Goal: Navigation & Orientation: Find specific page/section

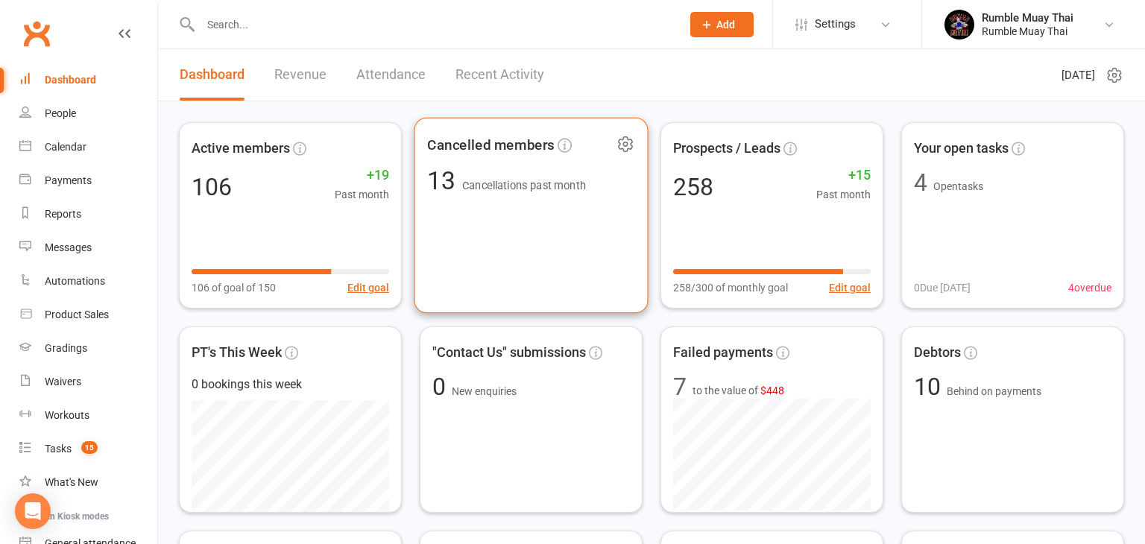
click at [464, 192] on div "13 Cancellations past month" at bounding box center [506, 180] width 159 height 25
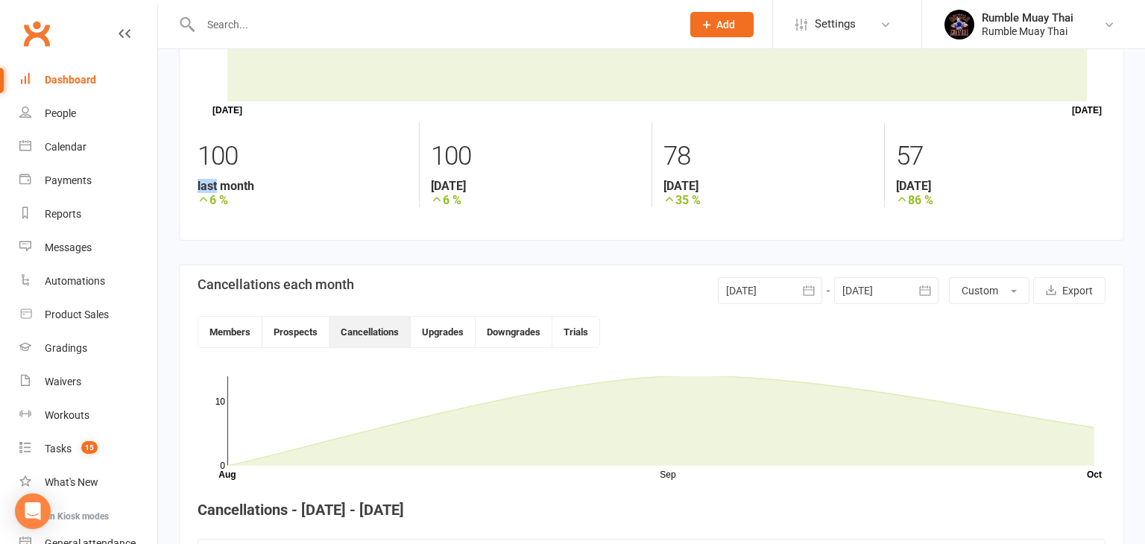
scroll to position [386, 0]
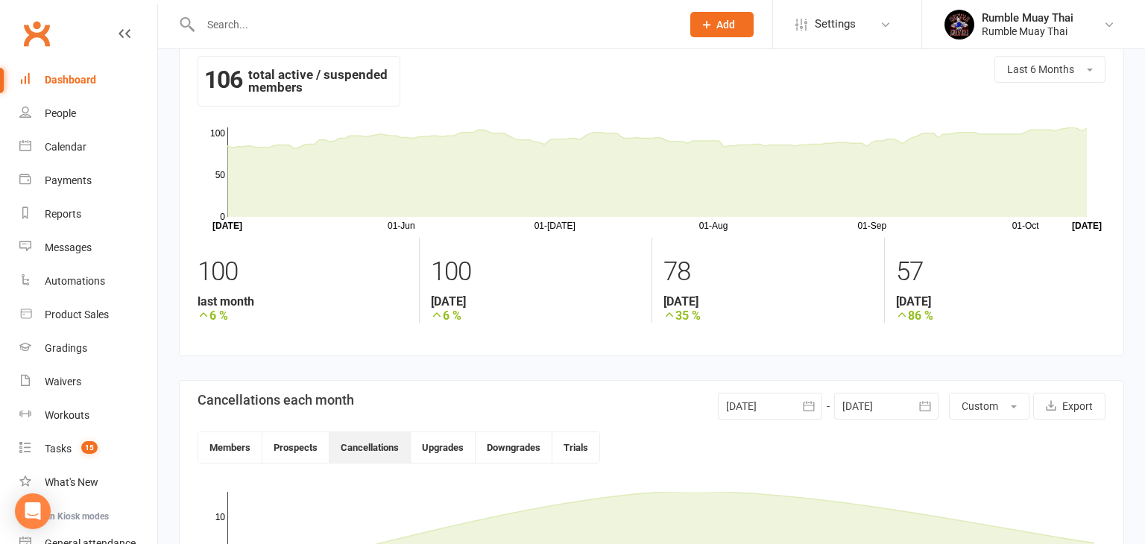
scroll to position [0, 0]
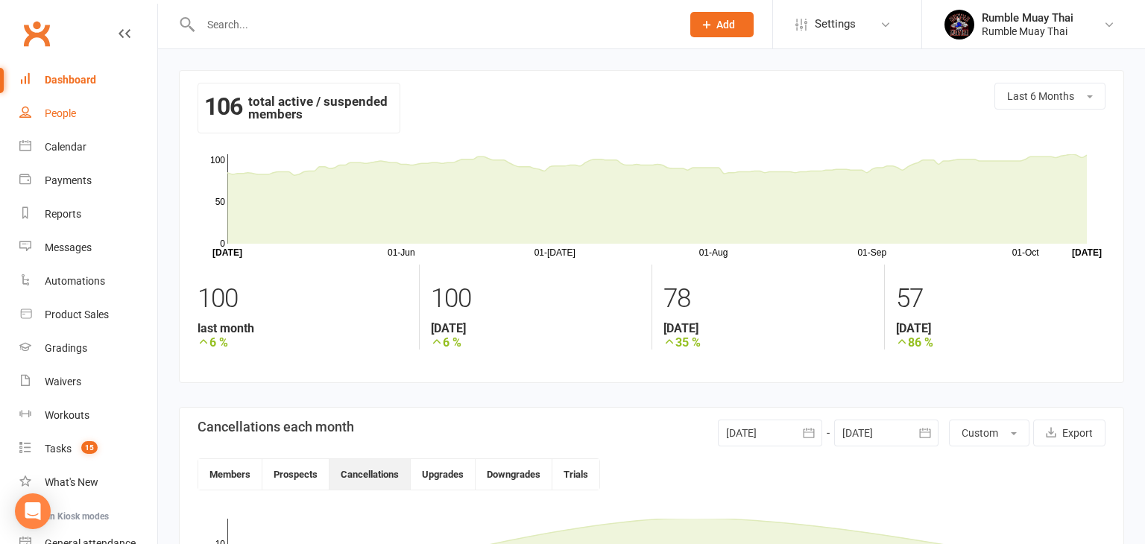
click at [57, 116] on div "People" at bounding box center [60, 113] width 31 height 12
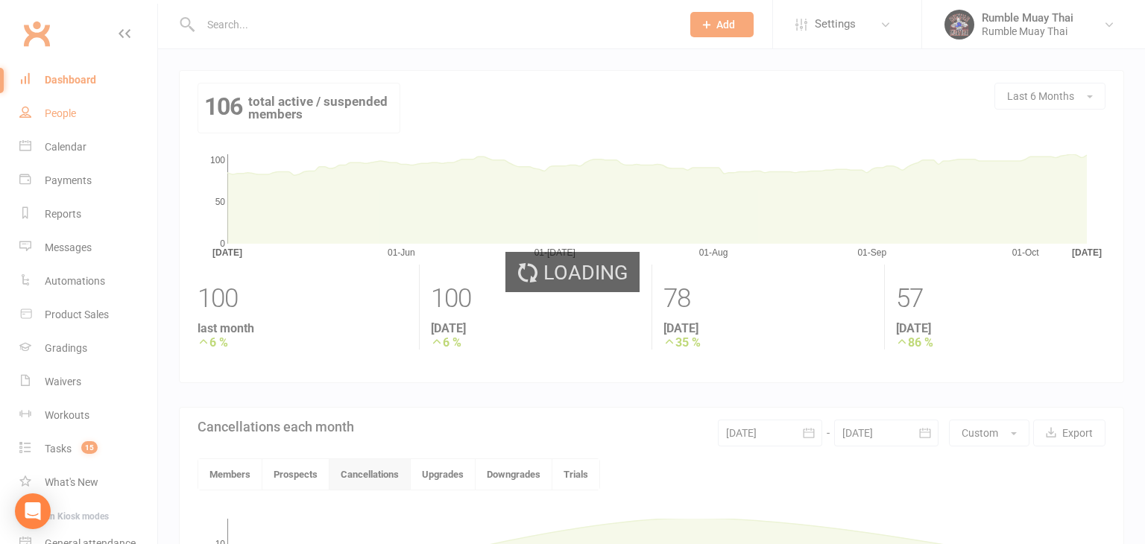
click at [57, 116] on div "Loading" at bounding box center [572, 272] width 1145 height 544
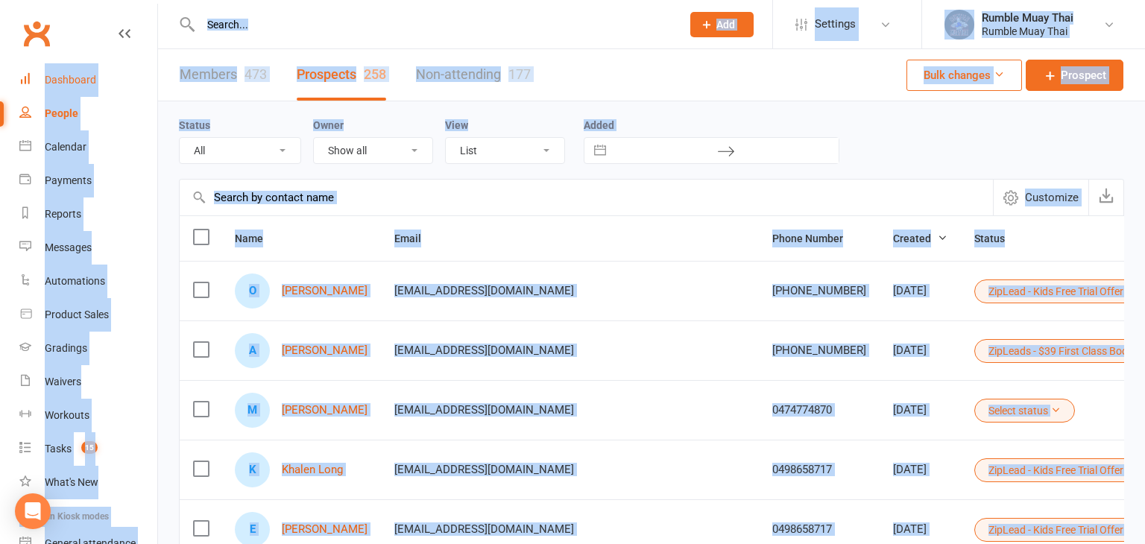
click at [73, 80] on div "Dashboard" at bounding box center [70, 80] width 51 height 12
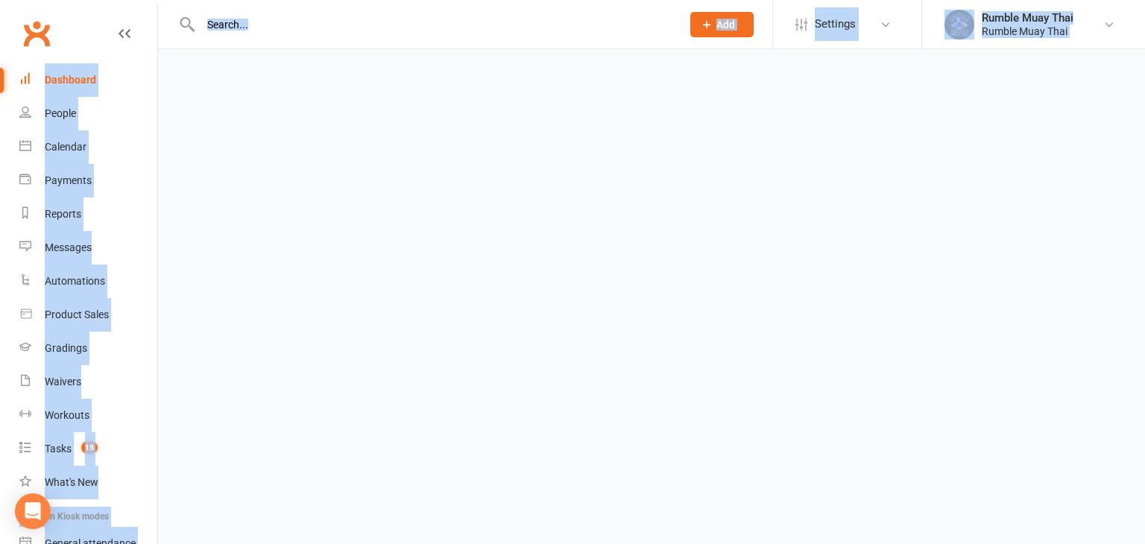
click at [73, 80] on div "Dashboard" at bounding box center [70, 80] width 51 height 12
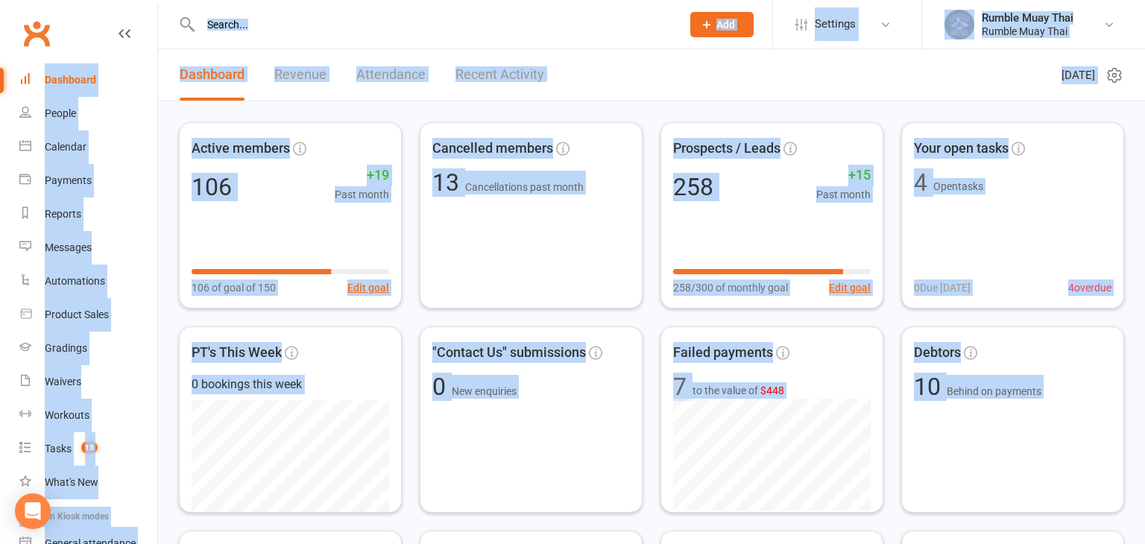
click at [292, 78] on link "Revenue" at bounding box center [300, 74] width 52 height 51
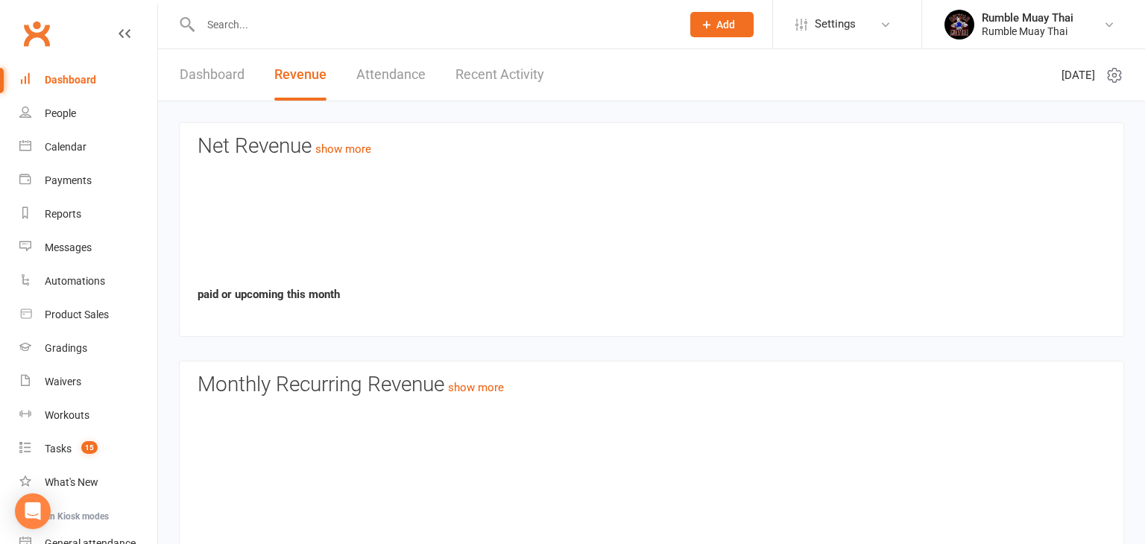
click at [292, 78] on link "Revenue" at bounding box center [300, 74] width 52 height 51
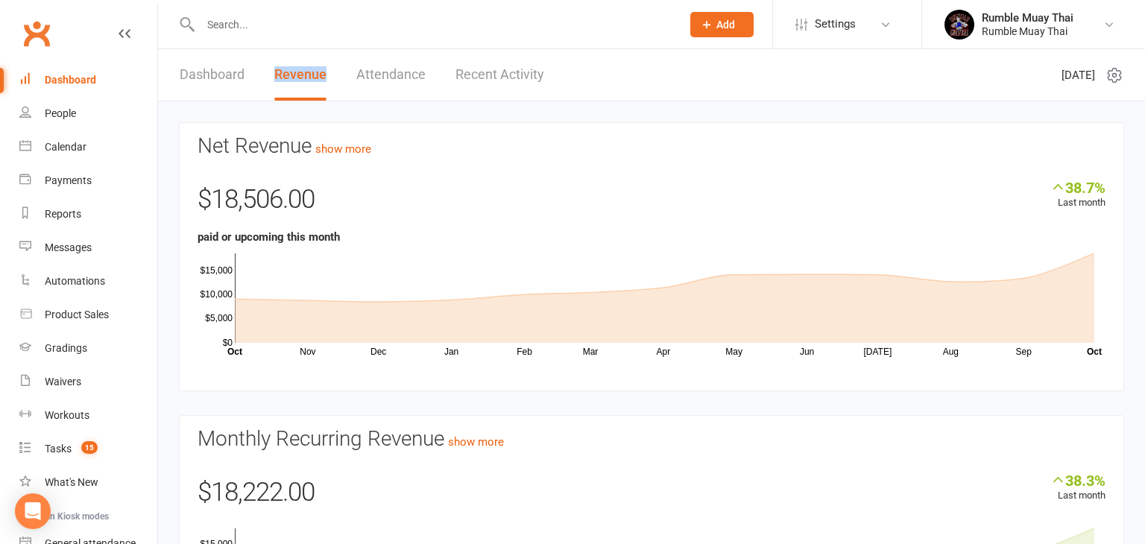
click at [80, 83] on div "Dashboard" at bounding box center [70, 80] width 51 height 12
click at [71, 77] on div "Dashboard" at bounding box center [70, 80] width 51 height 12
click at [200, 72] on link "Dashboard" at bounding box center [212, 74] width 65 height 51
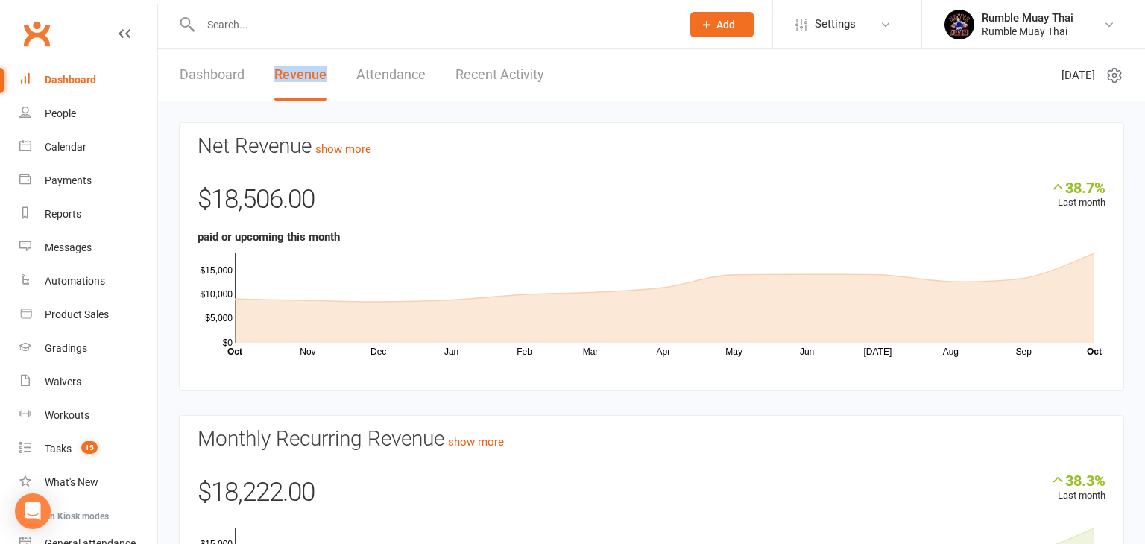
click at [200, 72] on link "Dashboard" at bounding box center [212, 74] width 65 height 51
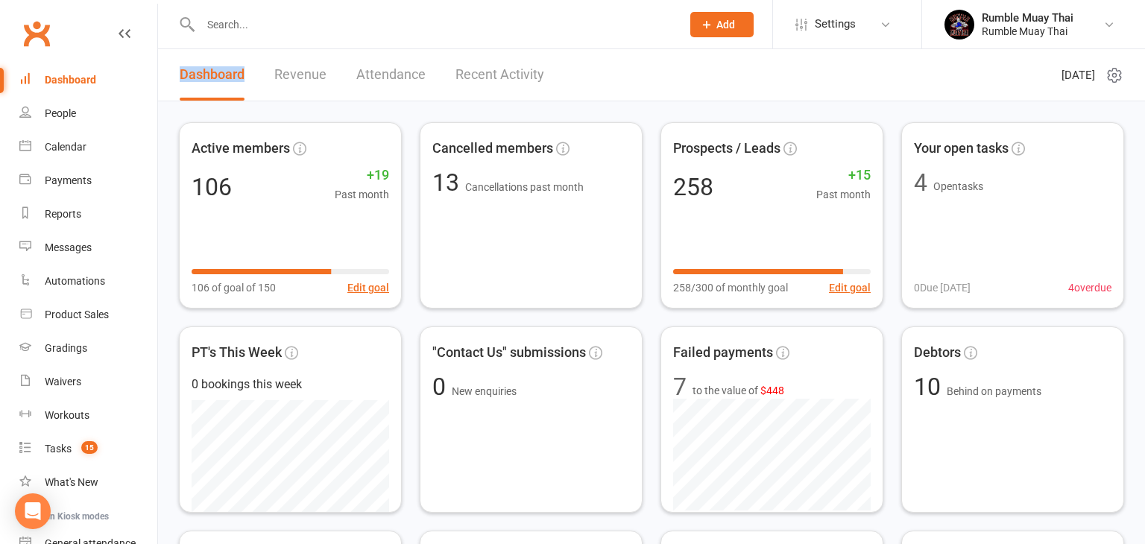
click at [290, 77] on link "Revenue" at bounding box center [300, 74] width 52 height 51
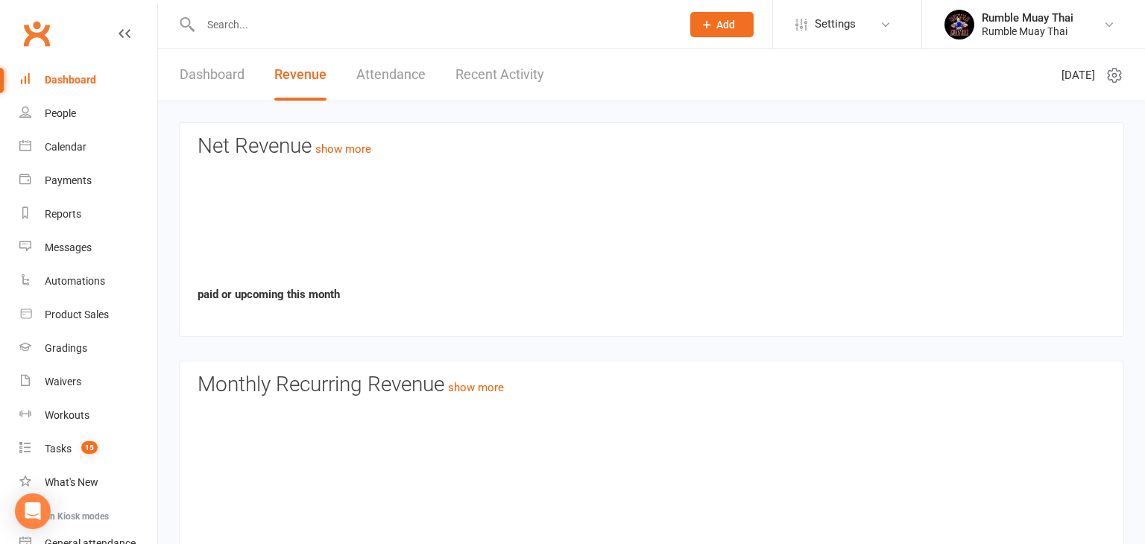
click at [290, 77] on link "Revenue" at bounding box center [300, 74] width 52 height 51
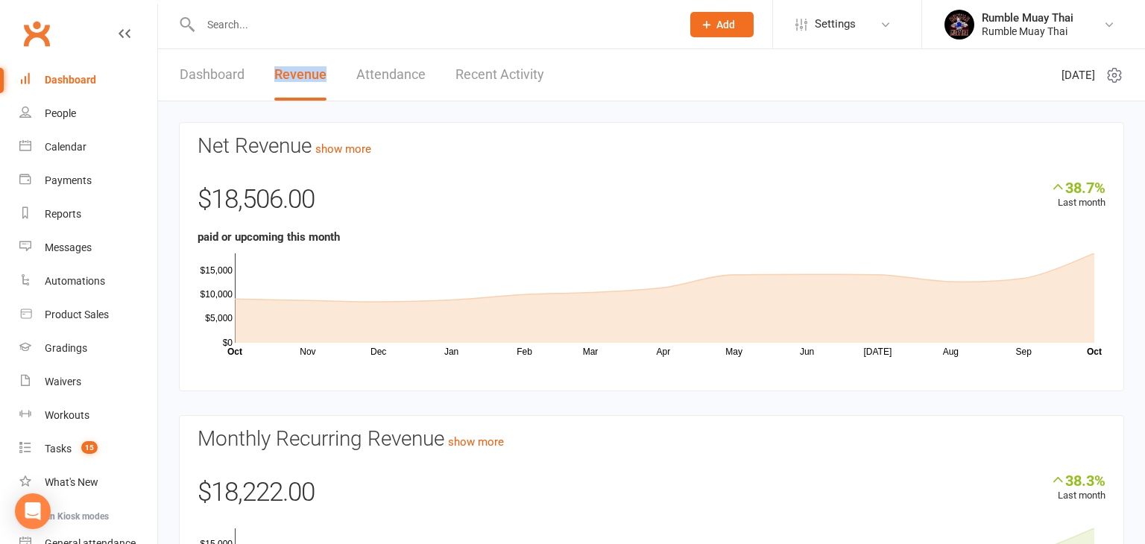
click at [213, 78] on link "Dashboard" at bounding box center [212, 74] width 65 height 51
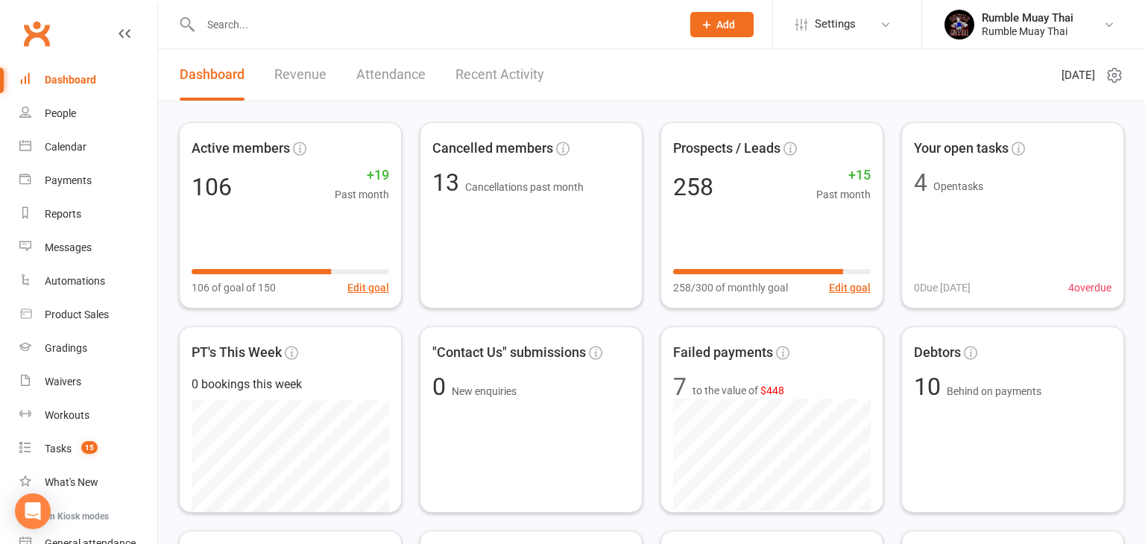
click at [213, 78] on link "Dashboard" at bounding box center [212, 74] width 65 height 51
click at [56, 117] on div "People" at bounding box center [60, 113] width 31 height 12
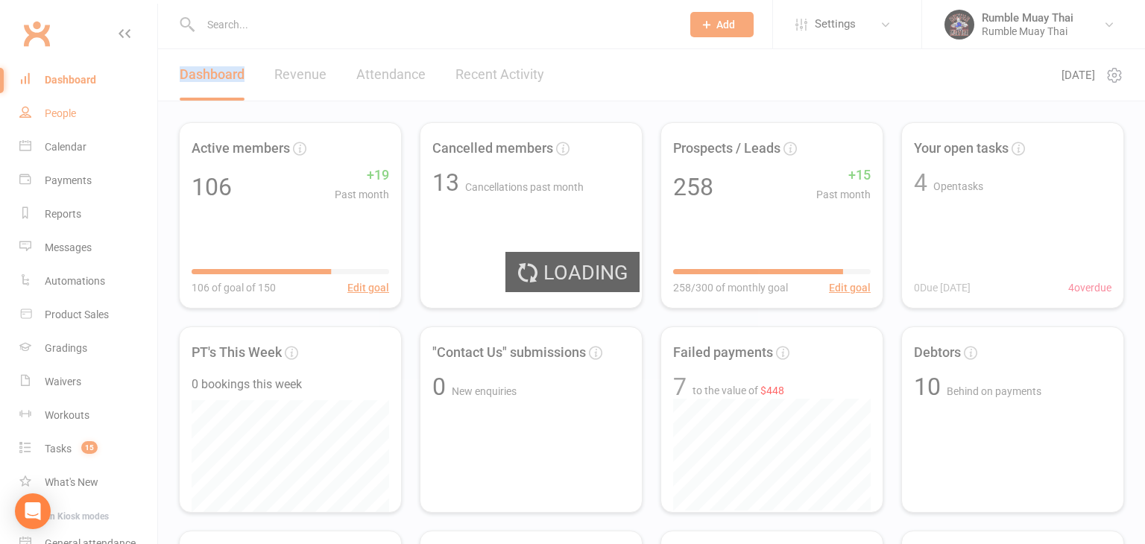
click at [56, 117] on div "Loading" at bounding box center [572, 272] width 1145 height 544
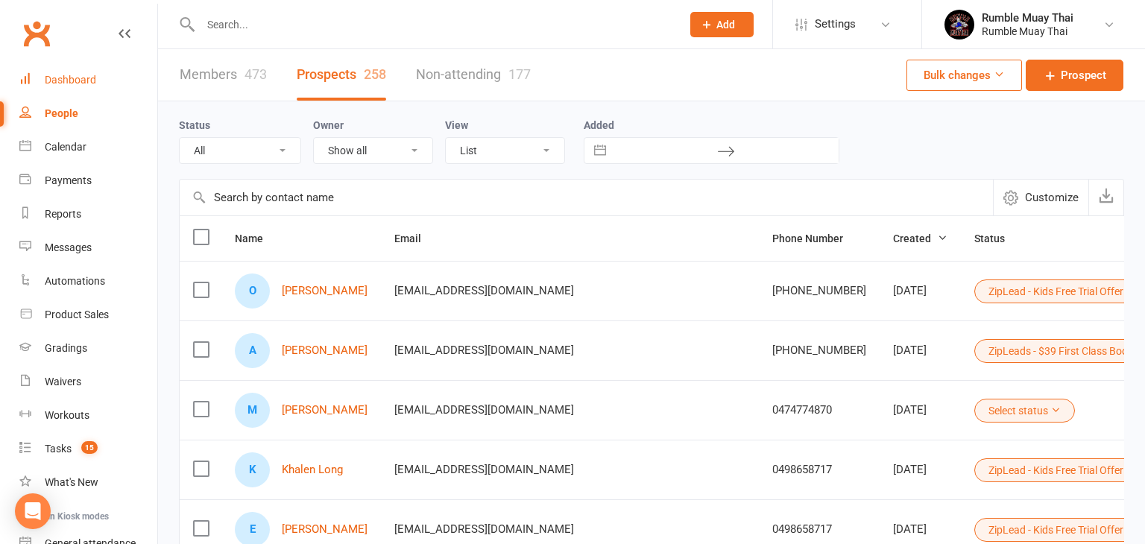
click at [60, 78] on div "Dashboard" at bounding box center [70, 80] width 51 height 12
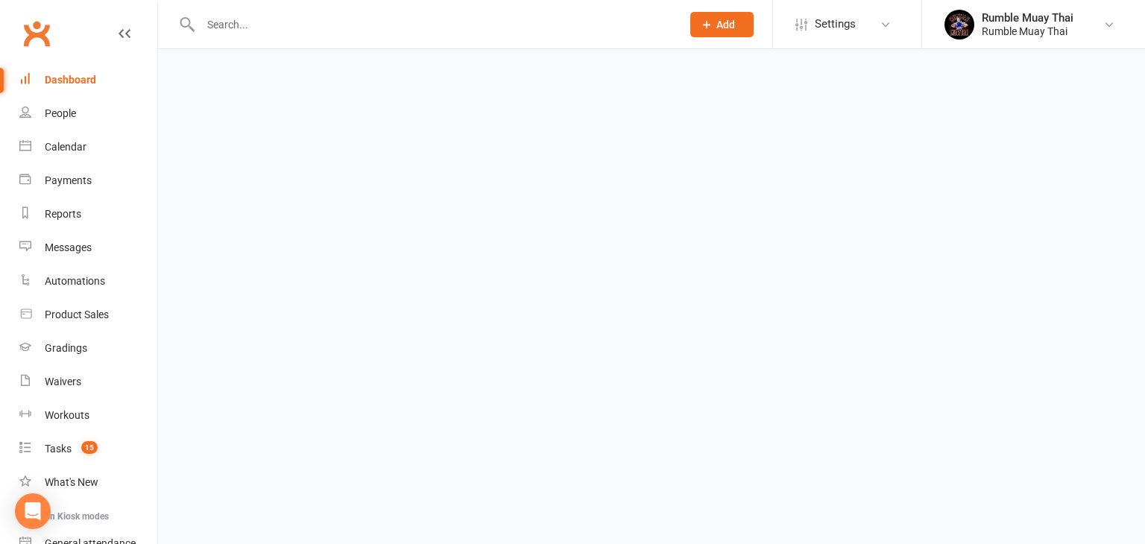
click at [60, 78] on div "Dashboard" at bounding box center [70, 80] width 51 height 12
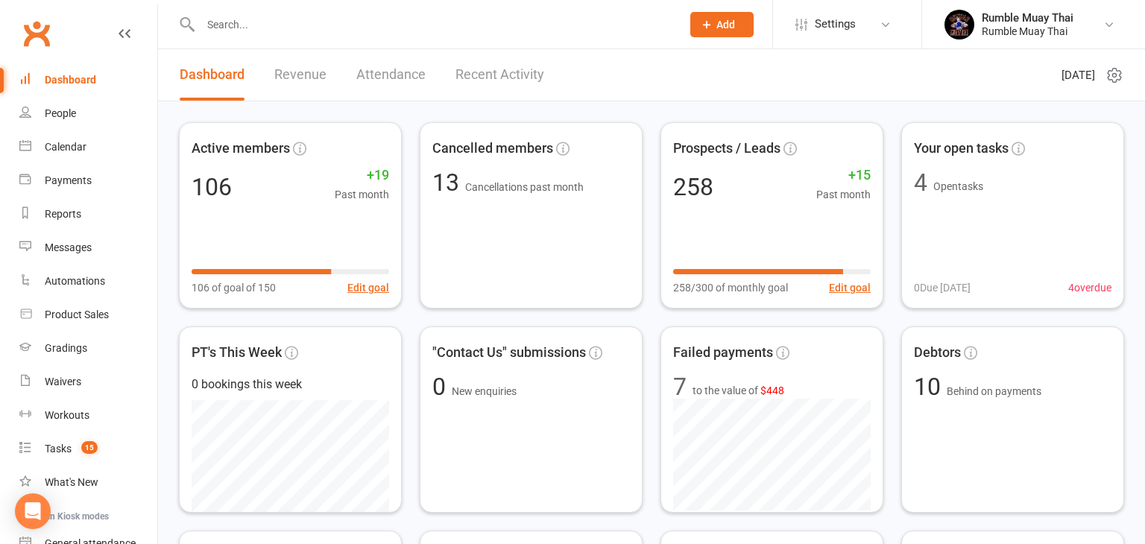
click at [286, 80] on link "Revenue" at bounding box center [300, 74] width 52 height 51
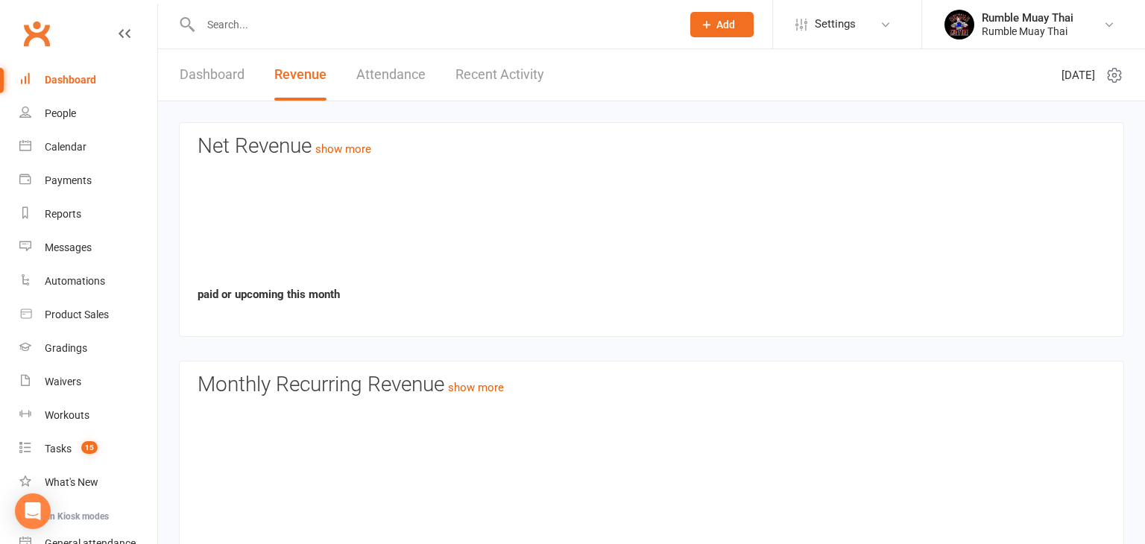
click at [286, 80] on link "Revenue" at bounding box center [300, 74] width 52 height 51
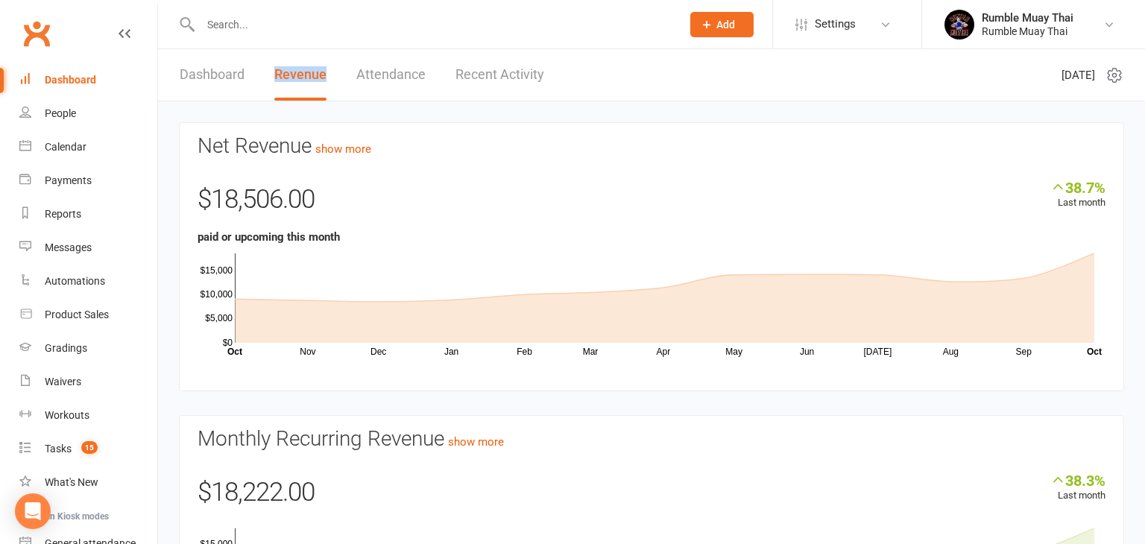
click at [195, 75] on link "Dashboard" at bounding box center [212, 74] width 65 height 51
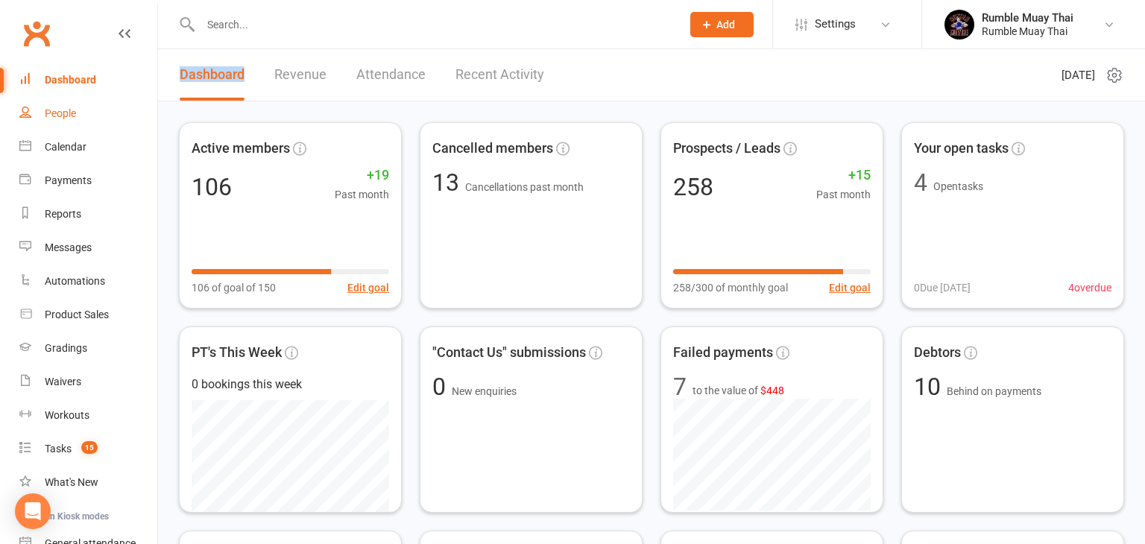
click at [59, 116] on div "People" at bounding box center [60, 113] width 31 height 12
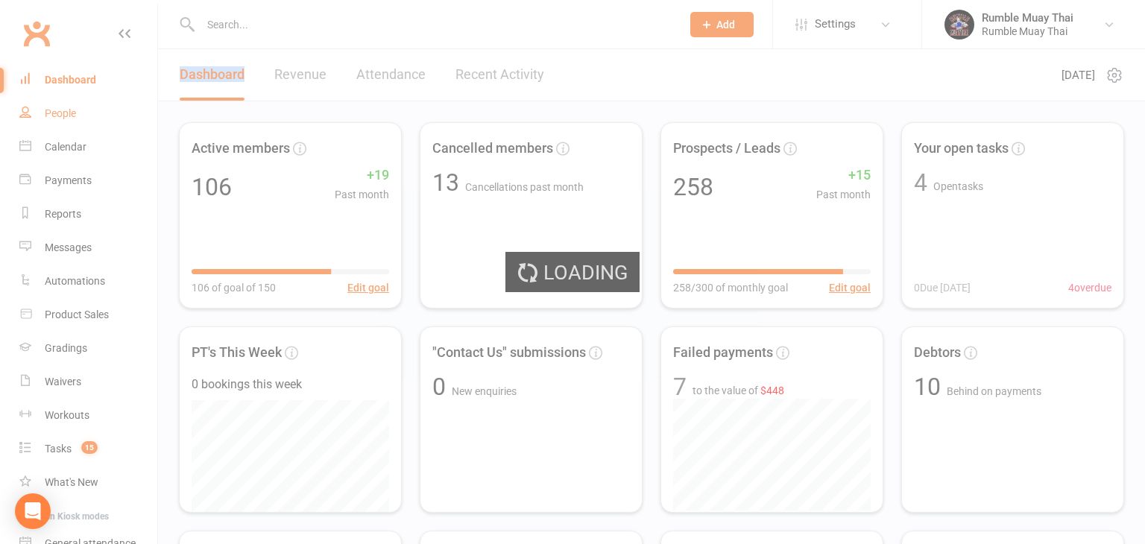
click at [59, 116] on div "Loading" at bounding box center [572, 272] width 1145 height 544
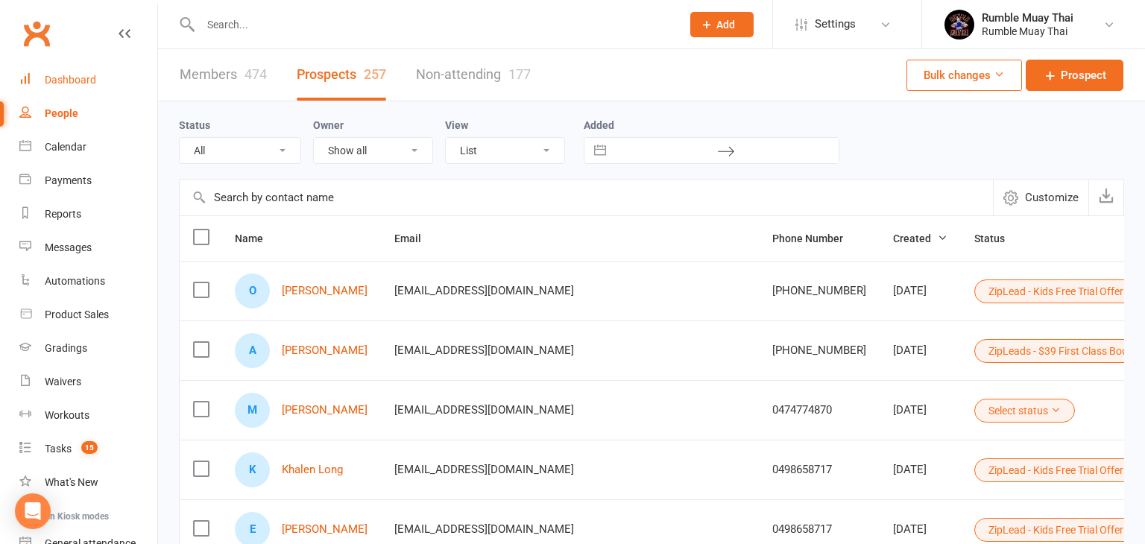
click at [68, 80] on div "Dashboard" at bounding box center [70, 80] width 51 height 12
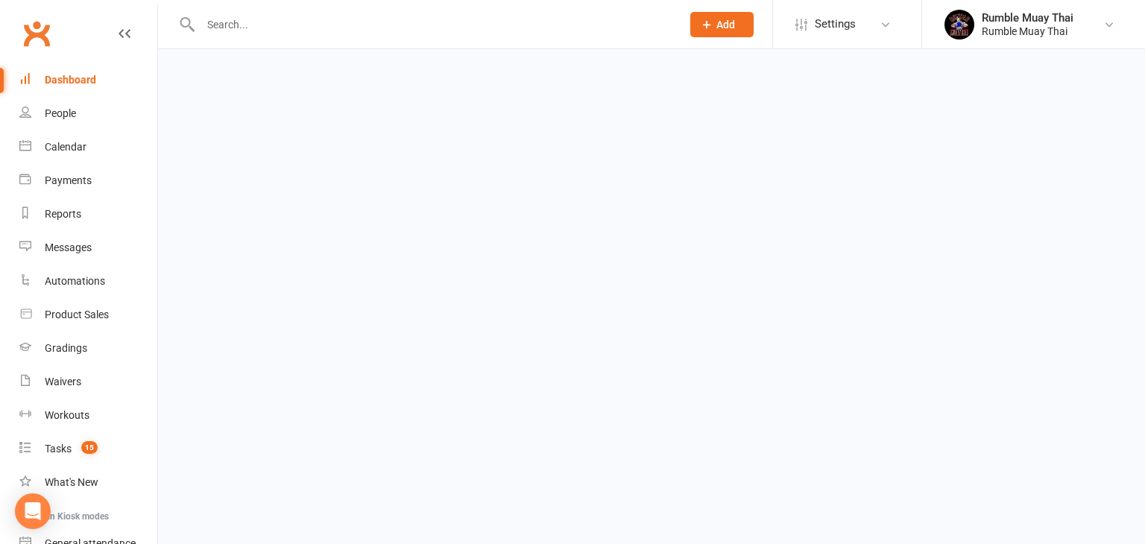
click at [68, 80] on div "Dashboard" at bounding box center [70, 80] width 51 height 12
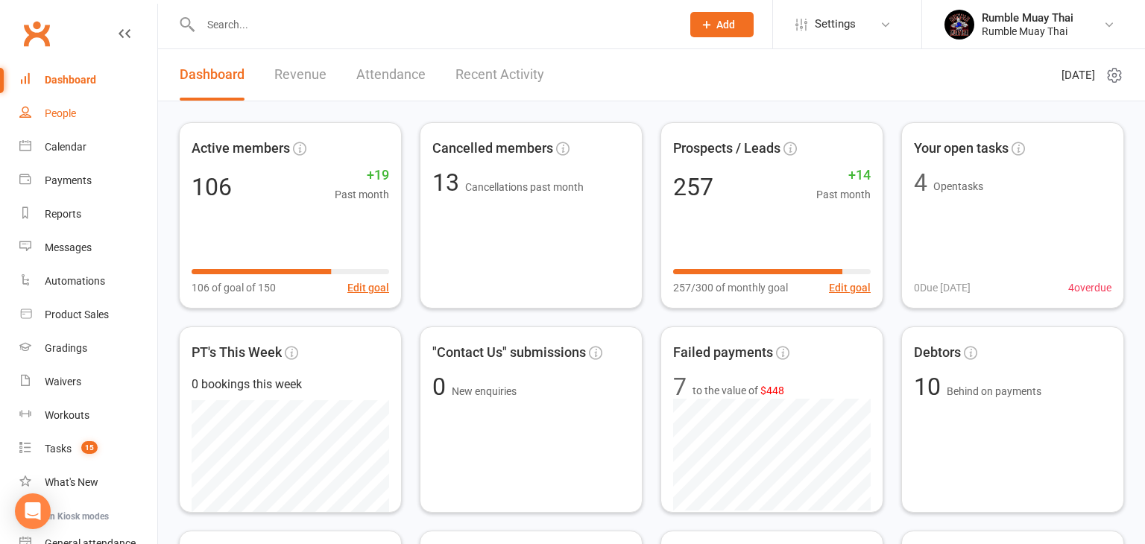
click at [28, 128] on link "People" at bounding box center [88, 114] width 138 height 34
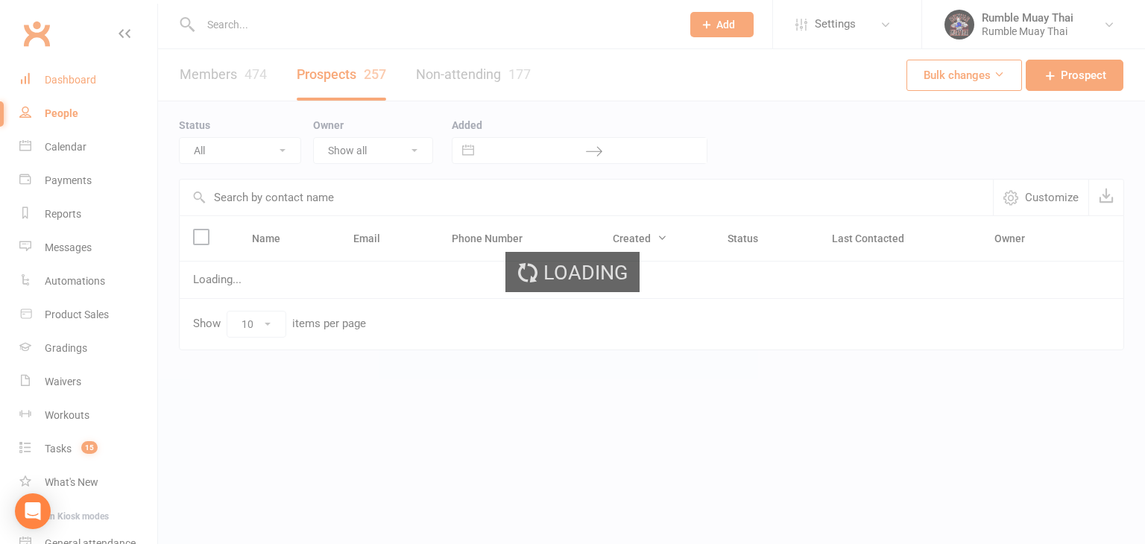
click at [66, 78] on div "Dashboard" at bounding box center [70, 80] width 51 height 12
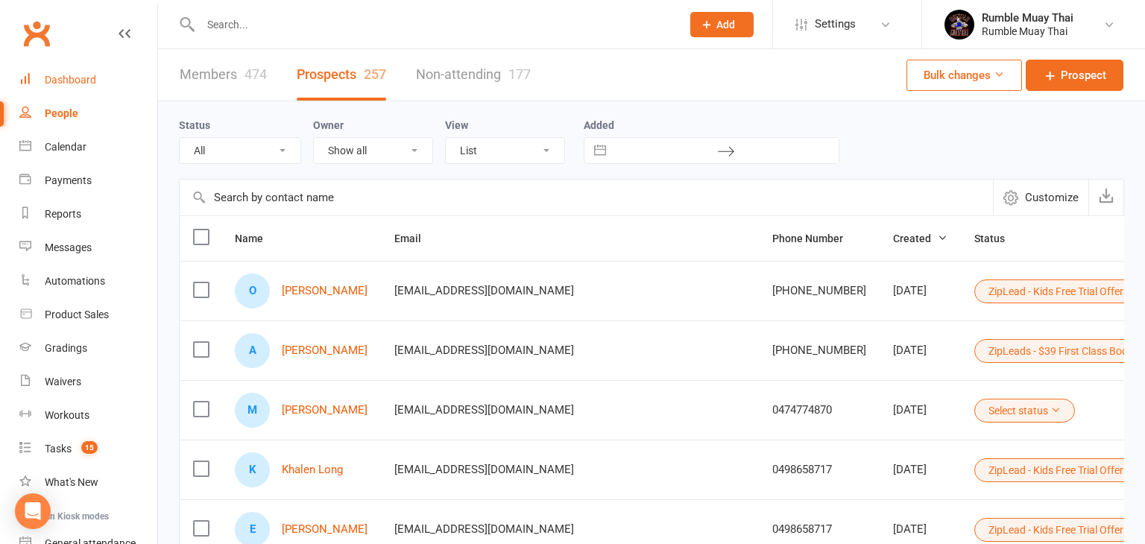
click at [66, 78] on div "Dashboard" at bounding box center [70, 80] width 51 height 12
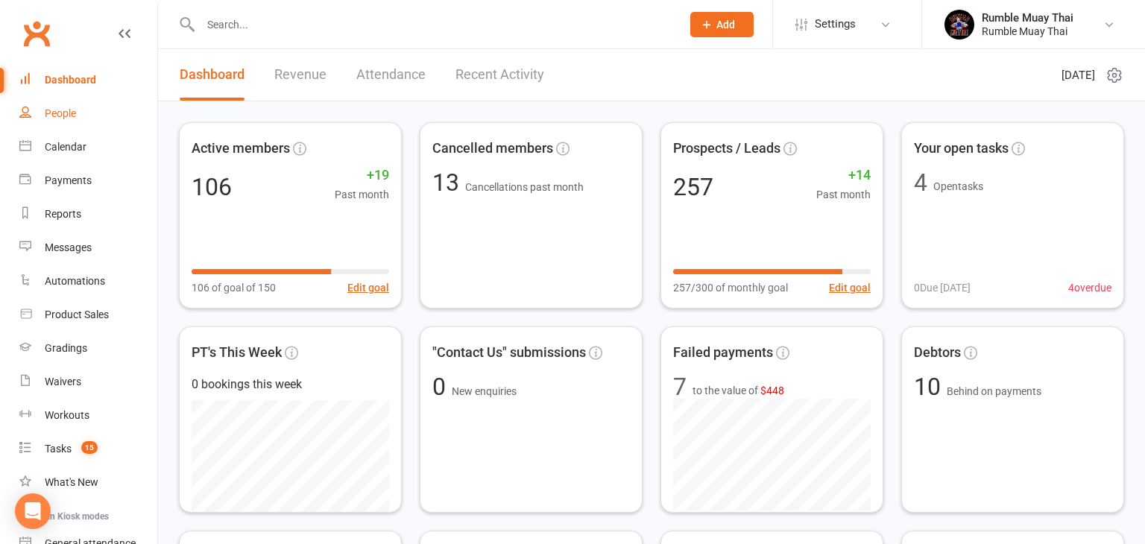
click at [54, 116] on div "People" at bounding box center [60, 113] width 31 height 12
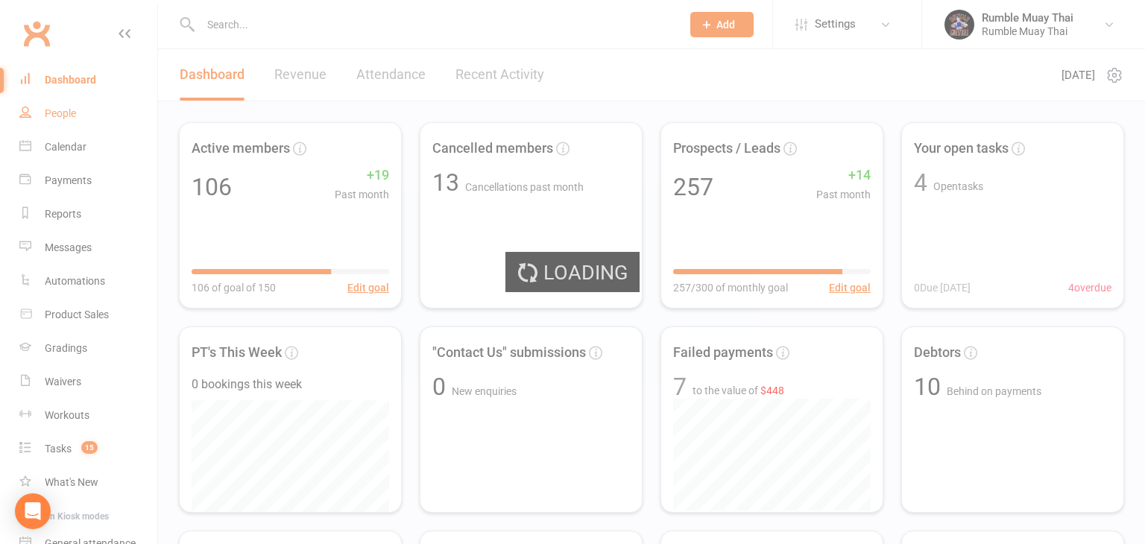
click at [54, 116] on div "Loading" at bounding box center [572, 272] width 1145 height 544
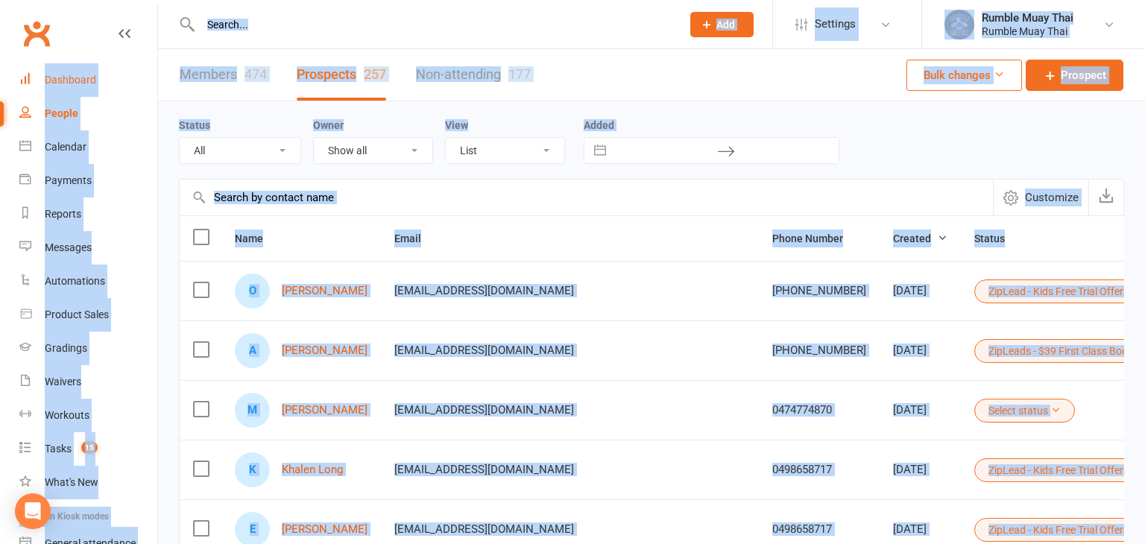
click at [66, 80] on div "Dashboard" at bounding box center [70, 80] width 51 height 12
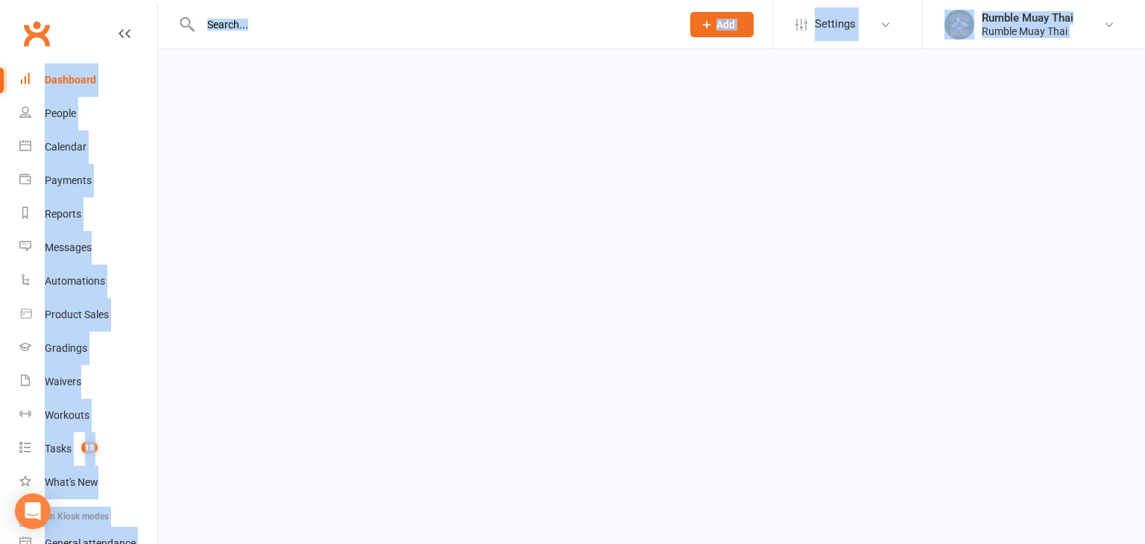
click at [66, 80] on div "Dashboard" at bounding box center [70, 80] width 51 height 12
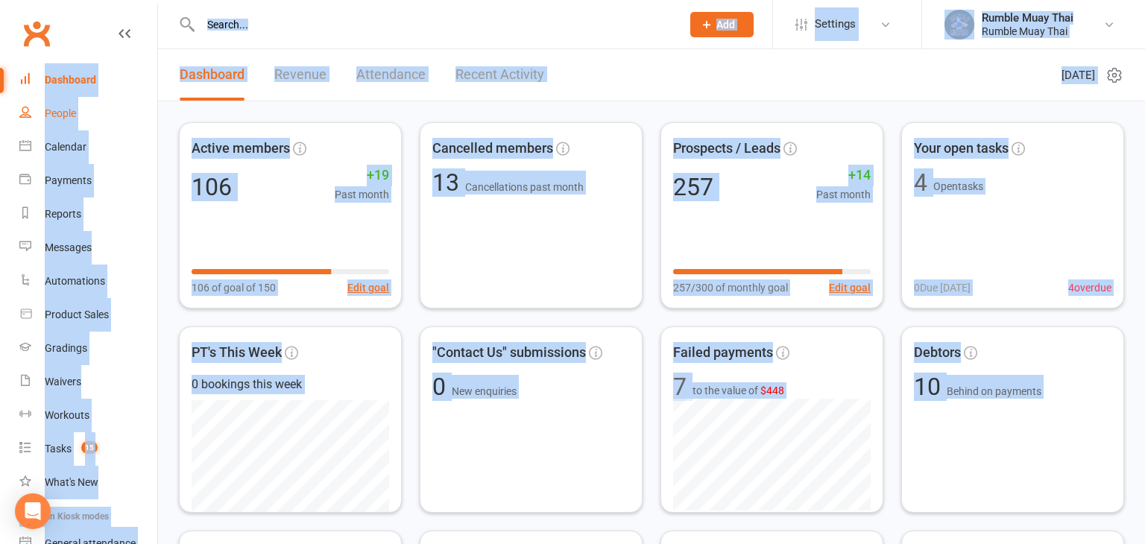
click at [57, 113] on div "People" at bounding box center [60, 113] width 31 height 12
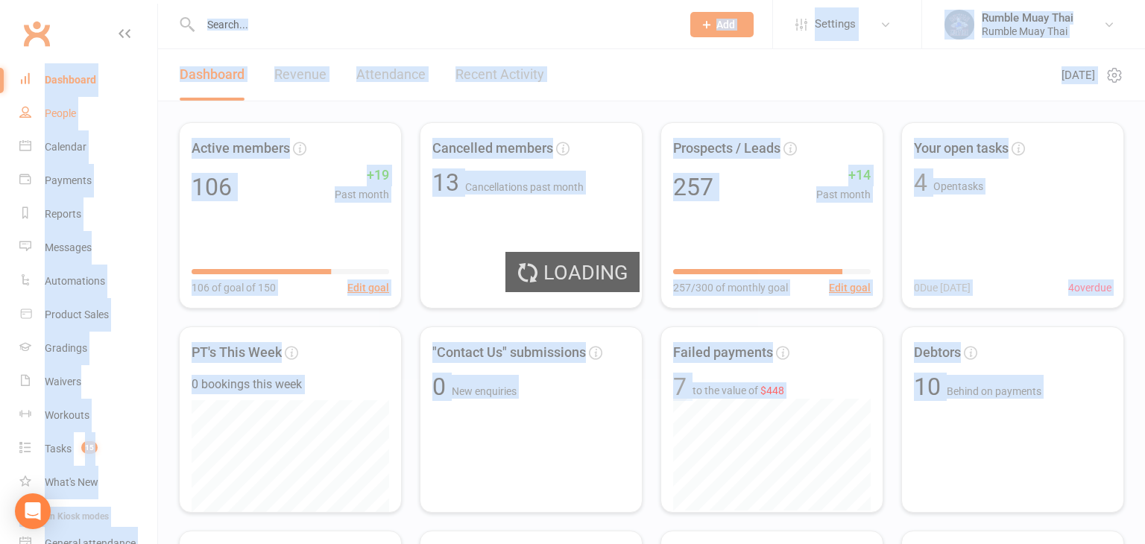
click at [57, 113] on div "Loading" at bounding box center [572, 272] width 1145 height 544
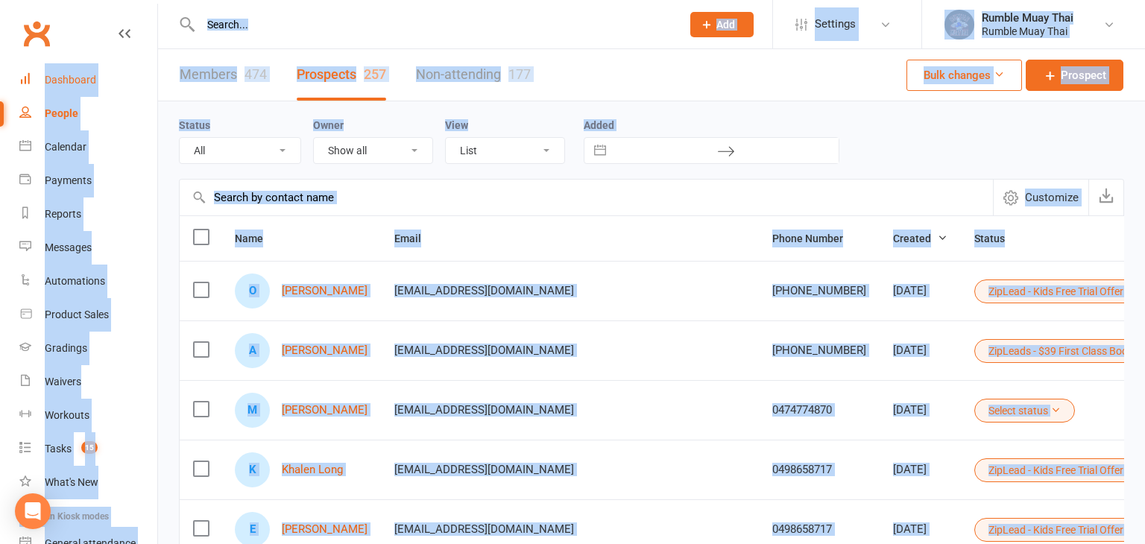
click at [66, 80] on div "Dashboard" at bounding box center [70, 80] width 51 height 12
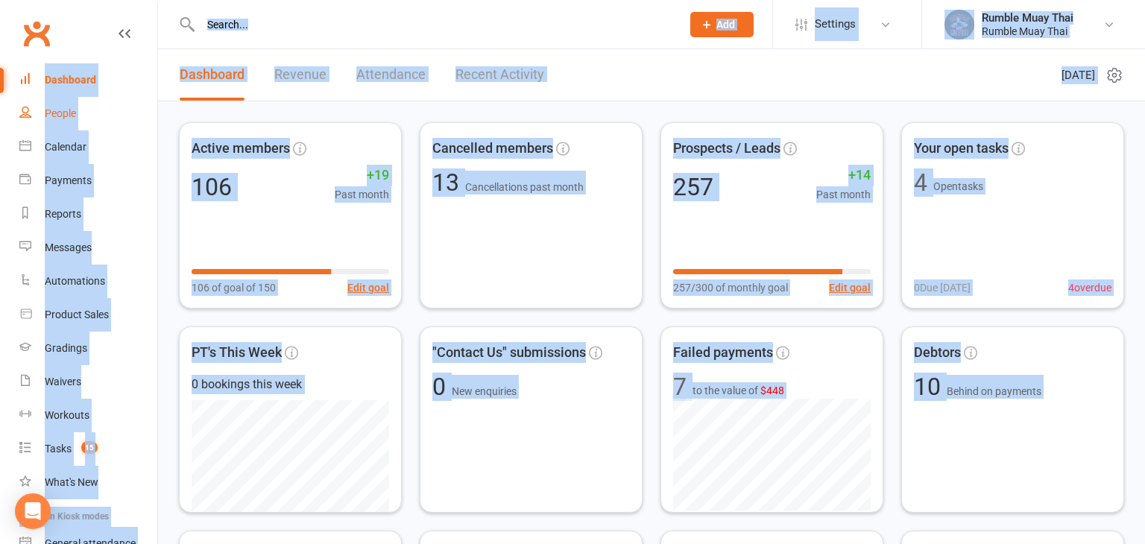
click at [65, 114] on div "People" at bounding box center [60, 113] width 31 height 12
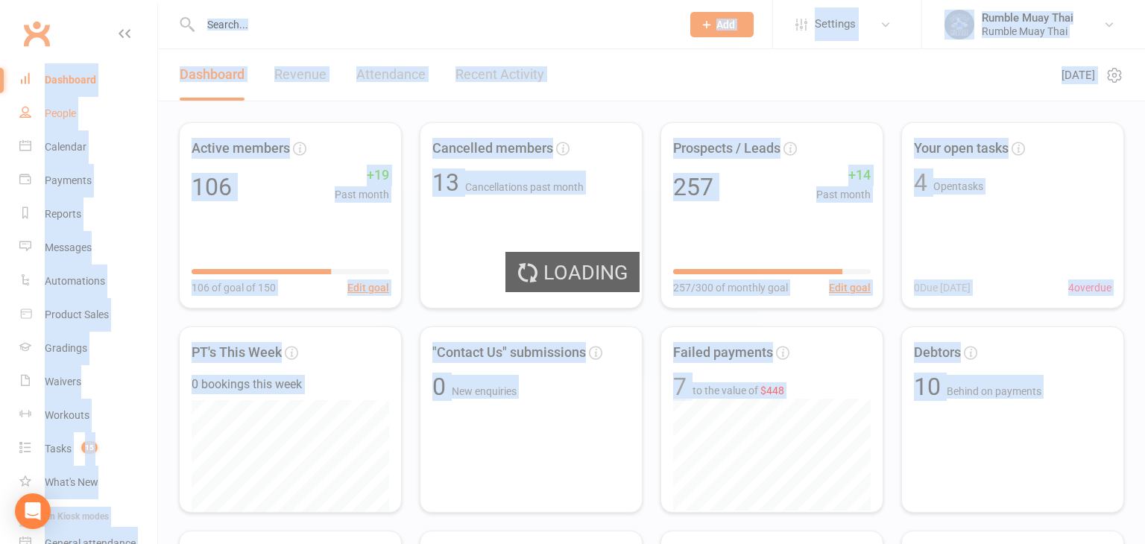
click at [65, 114] on div "Loading" at bounding box center [572, 272] width 1145 height 544
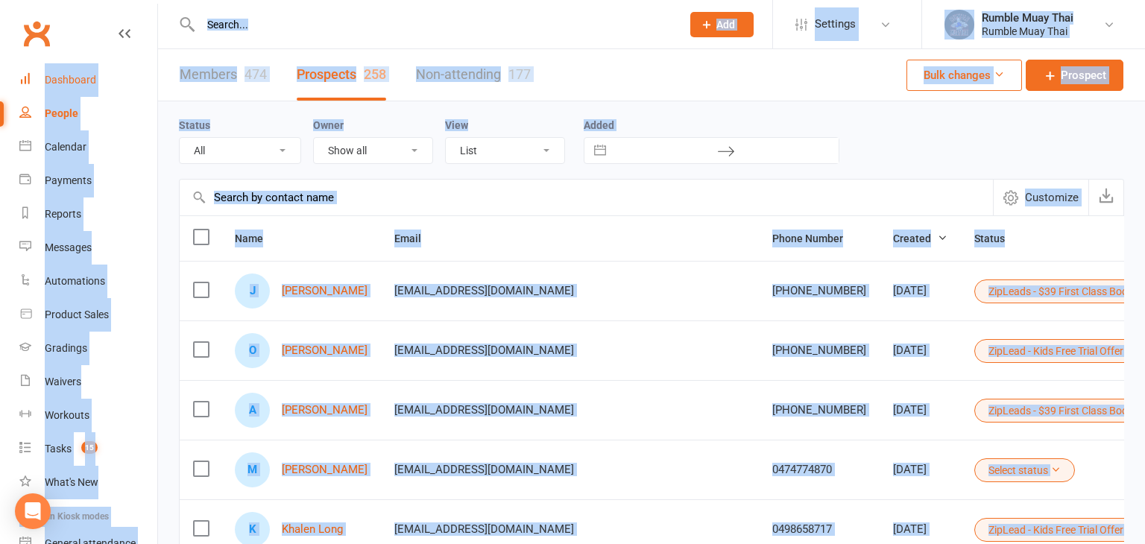
click at [69, 80] on div "Dashboard" at bounding box center [70, 80] width 51 height 12
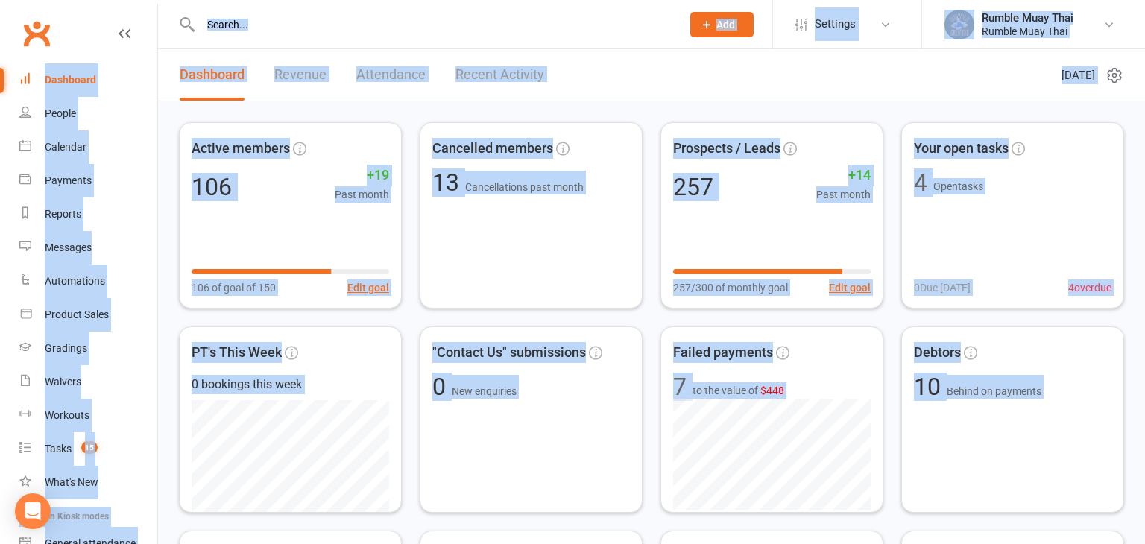
click at [285, 77] on link "Revenue" at bounding box center [300, 74] width 52 height 51
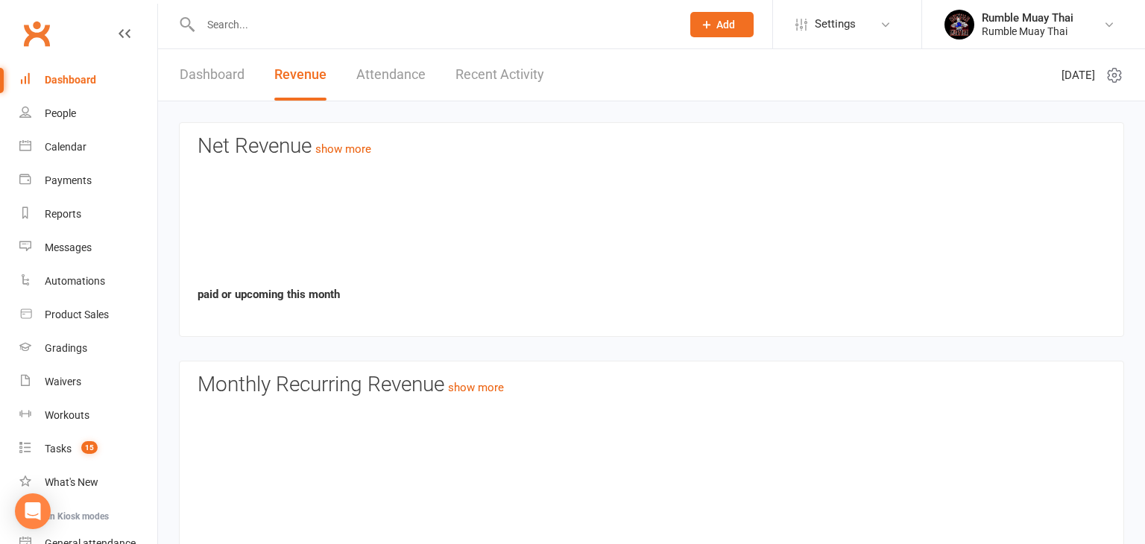
click at [285, 77] on link "Revenue" at bounding box center [300, 74] width 52 height 51
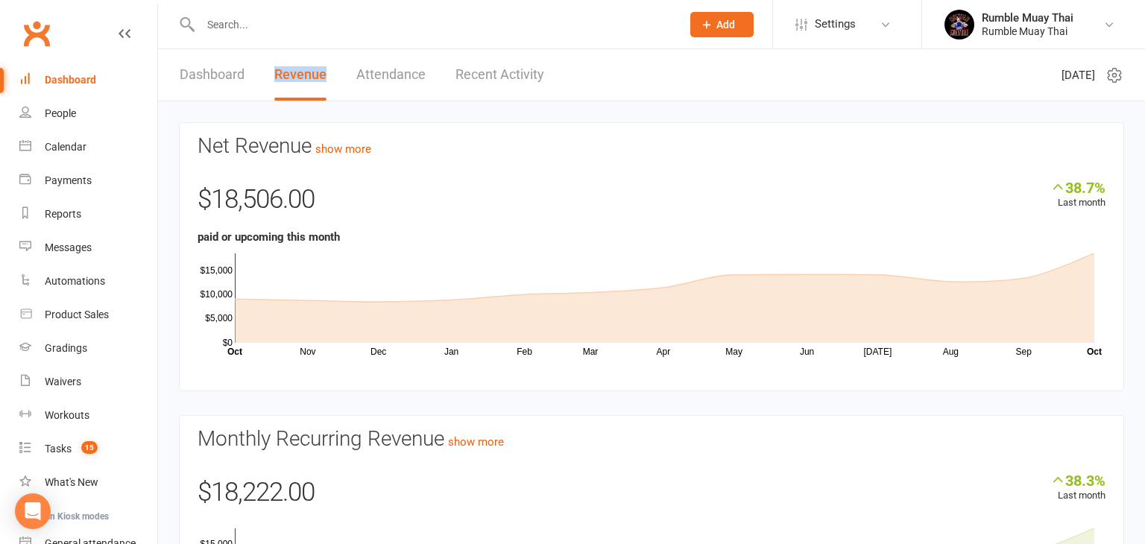
click at [195, 74] on link "Dashboard" at bounding box center [212, 74] width 65 height 51
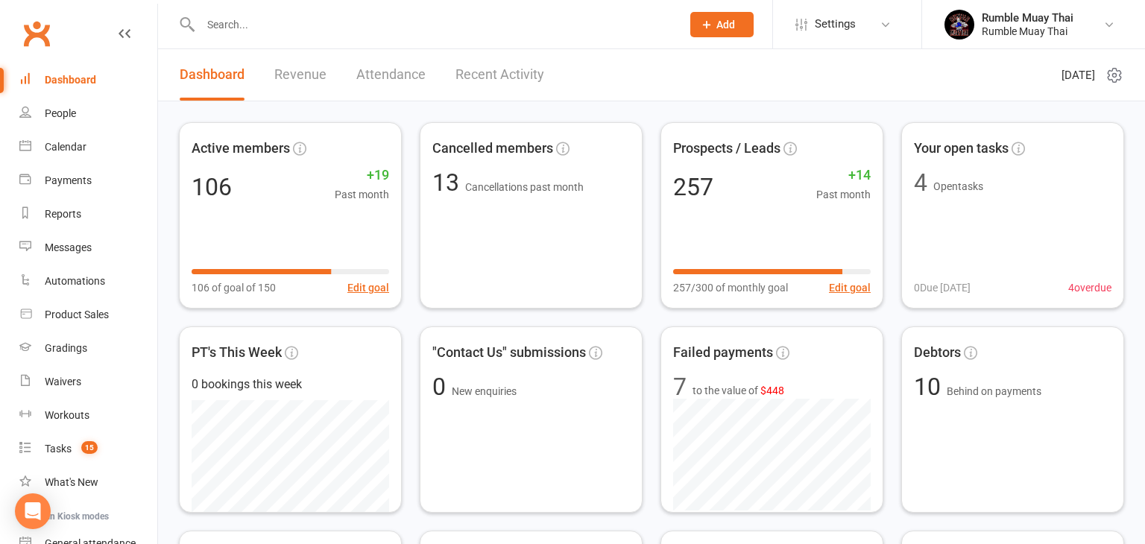
click at [195, 74] on link "Dashboard" at bounding box center [212, 74] width 65 height 51
click at [63, 80] on div "Dashboard" at bounding box center [70, 80] width 51 height 12
click at [287, 75] on link "Revenue" at bounding box center [300, 74] width 52 height 51
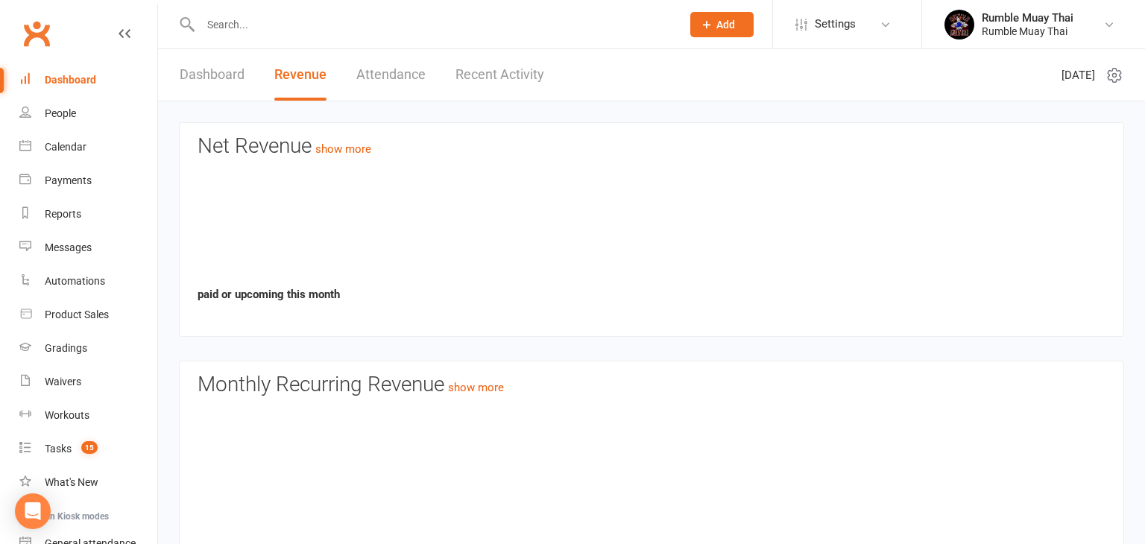
click at [287, 75] on link "Revenue" at bounding box center [300, 74] width 52 height 51
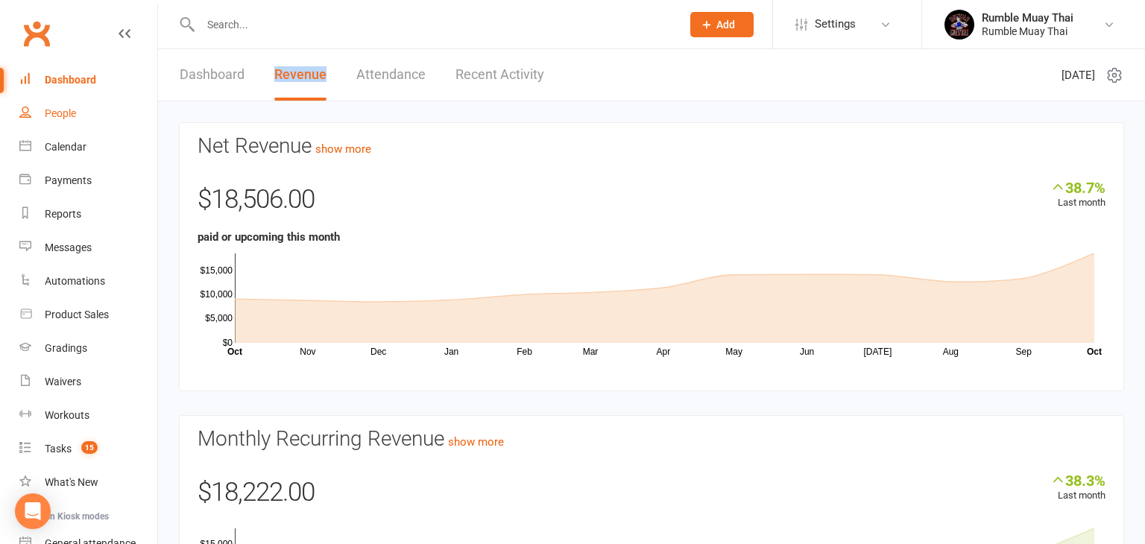
click at [52, 115] on div "People" at bounding box center [60, 113] width 31 height 12
click at [0, 0] on div "Loading" at bounding box center [0, 0] width 0 height 0
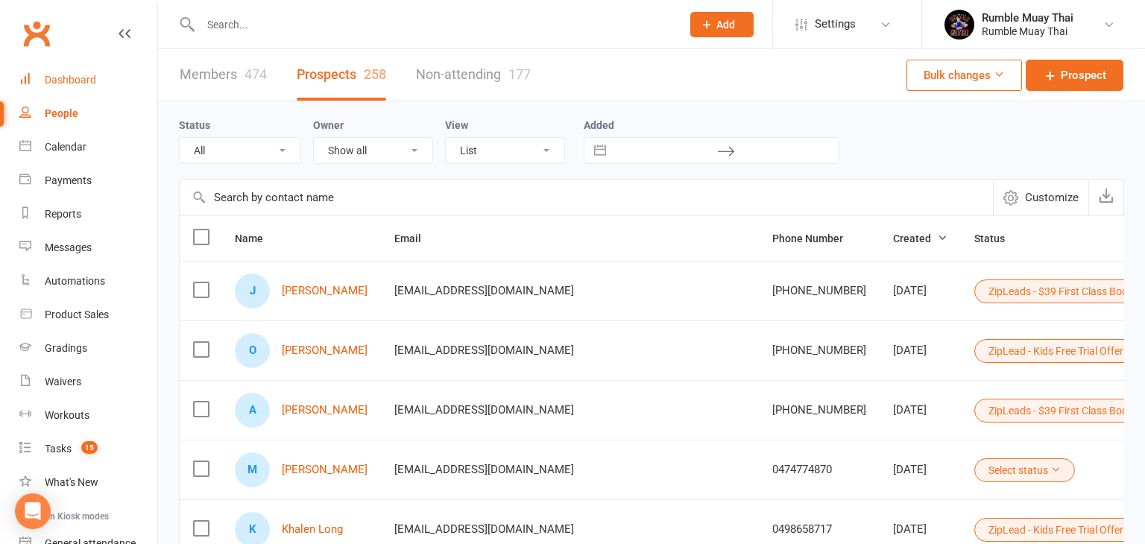
click at [72, 80] on div "Dashboard" at bounding box center [70, 80] width 51 height 12
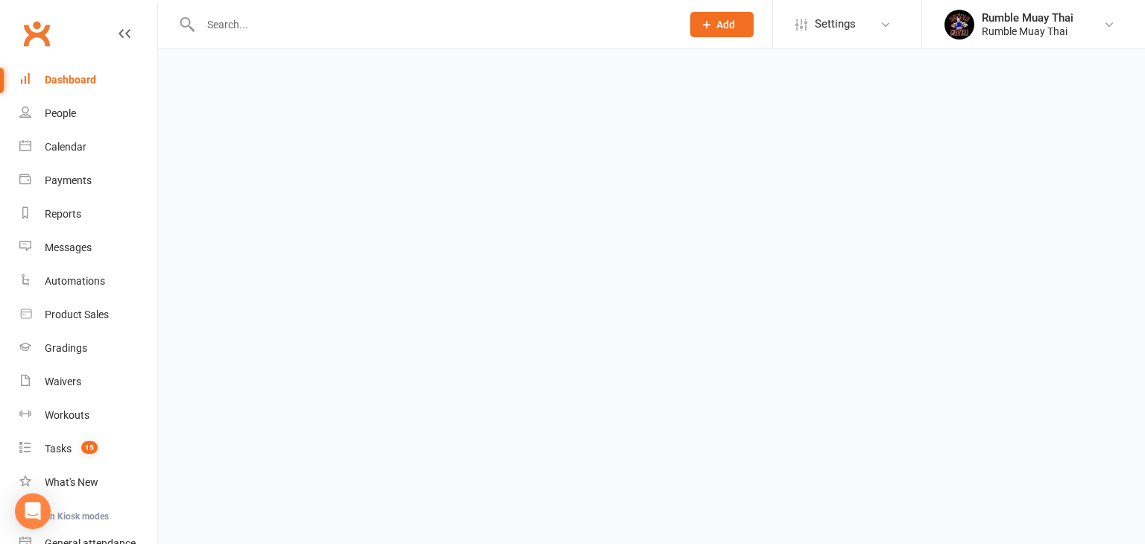
click at [72, 80] on div "Dashboard" at bounding box center [70, 80] width 51 height 12
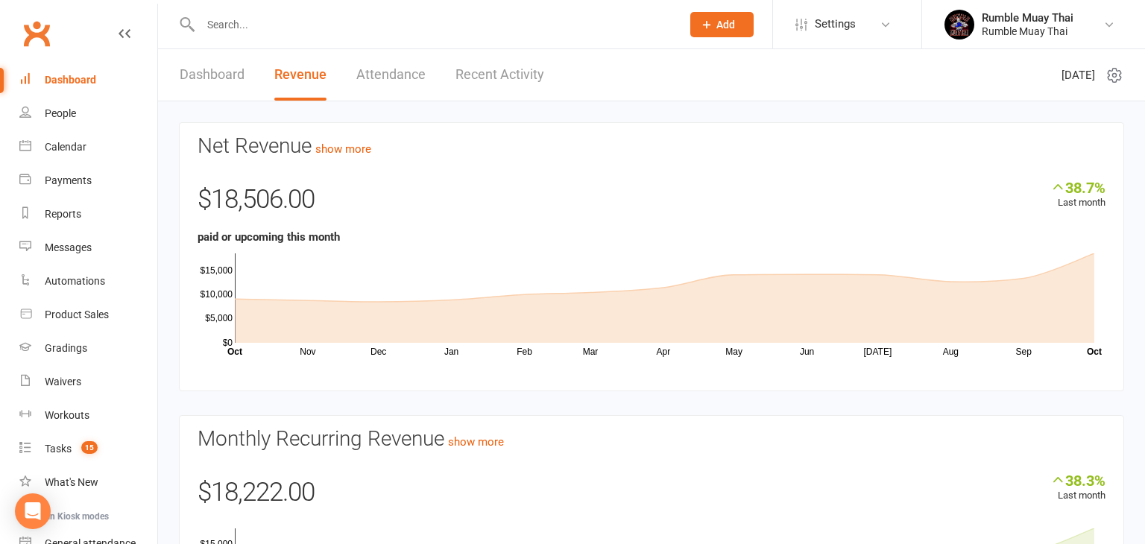
click at [215, 77] on link "Dashboard" at bounding box center [212, 74] width 65 height 51
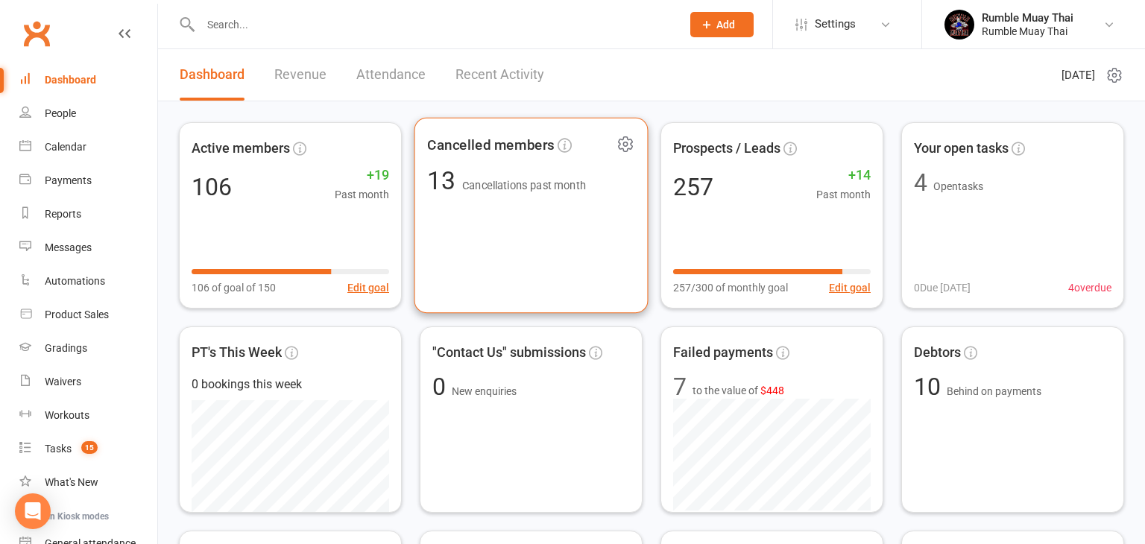
click at [481, 191] on span "Cancellations past month" at bounding box center [524, 186] width 124 height 13
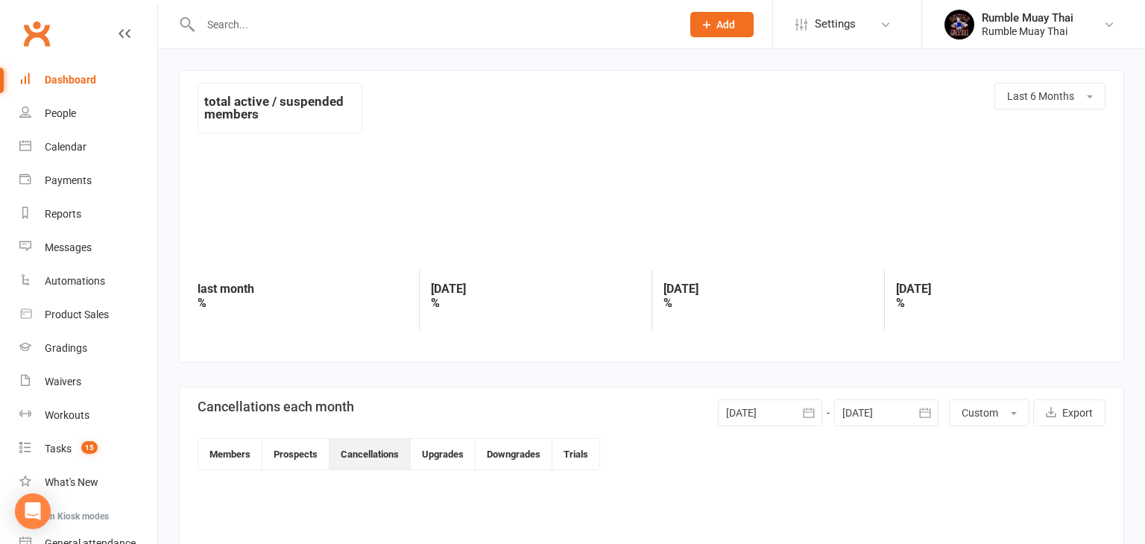
click at [481, 191] on div at bounding box center [651, 205] width 908 height 117
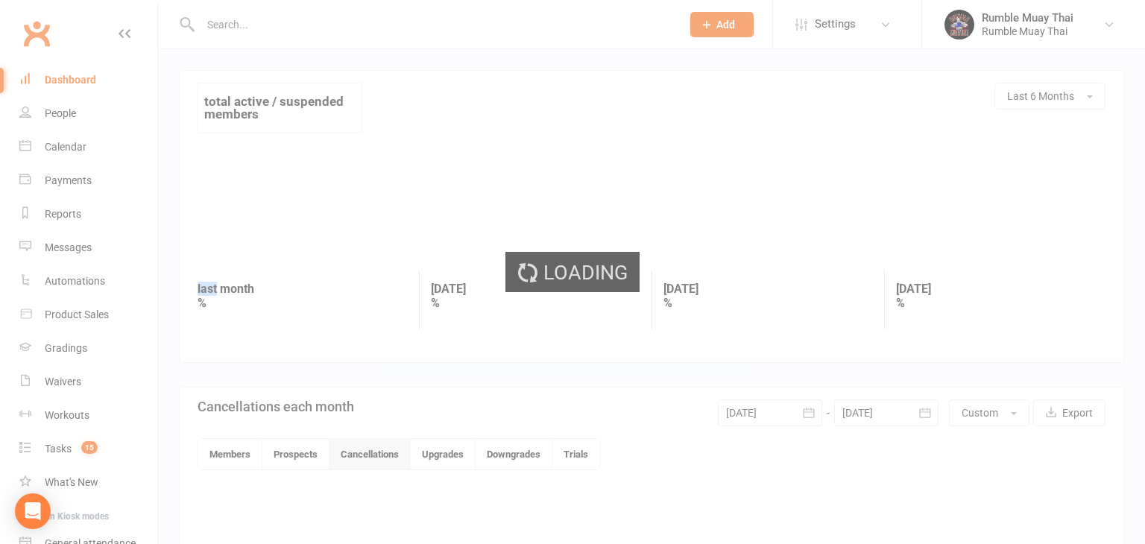
click at [57, 116] on div "Loading" at bounding box center [572, 272] width 1145 height 544
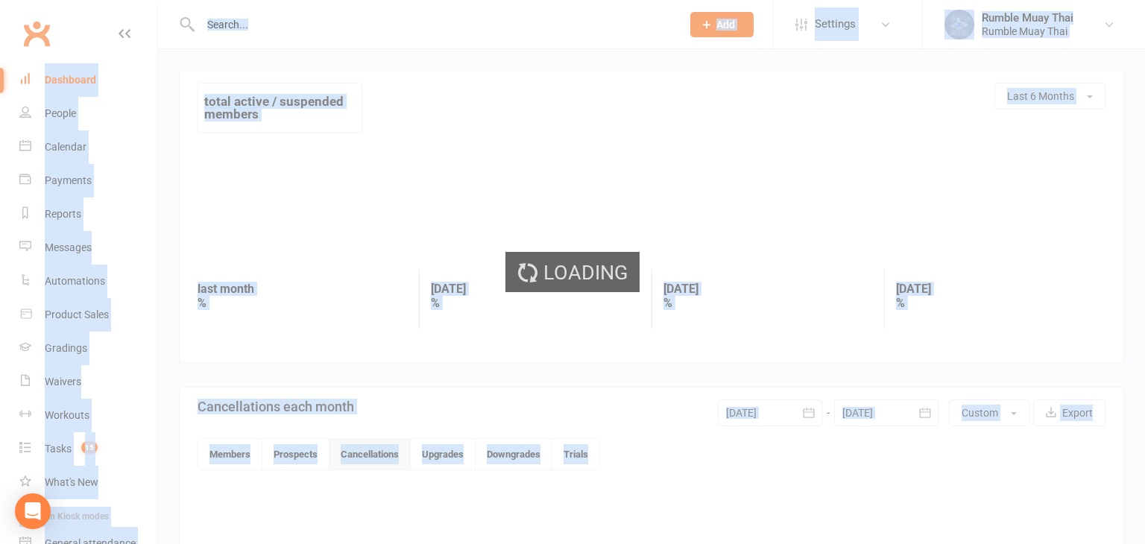
click at [57, 116] on div "Loading" at bounding box center [572, 272] width 1145 height 544
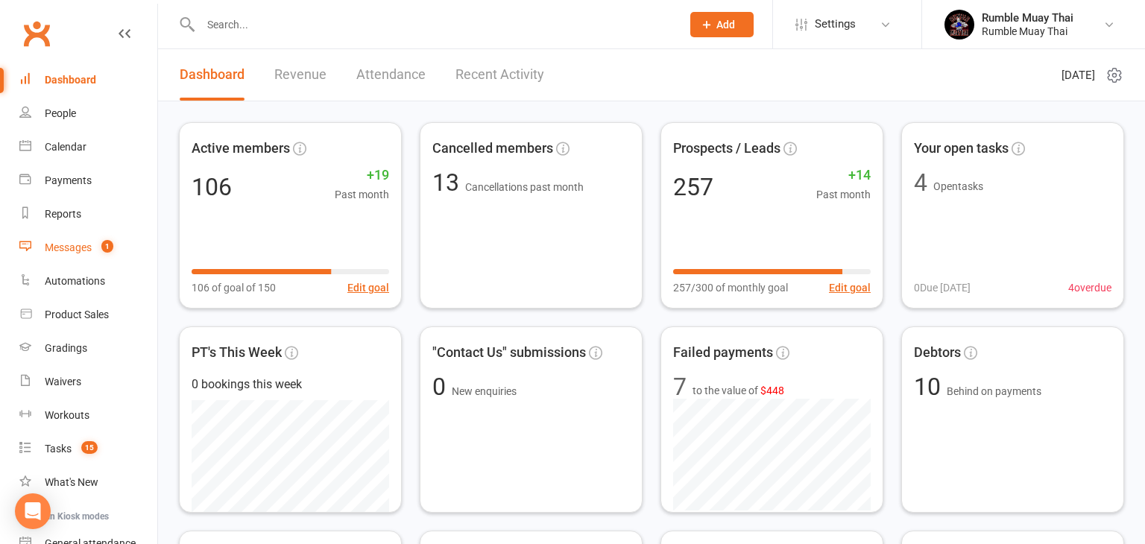
click at [62, 247] on div "Messages" at bounding box center [68, 247] width 47 height 12
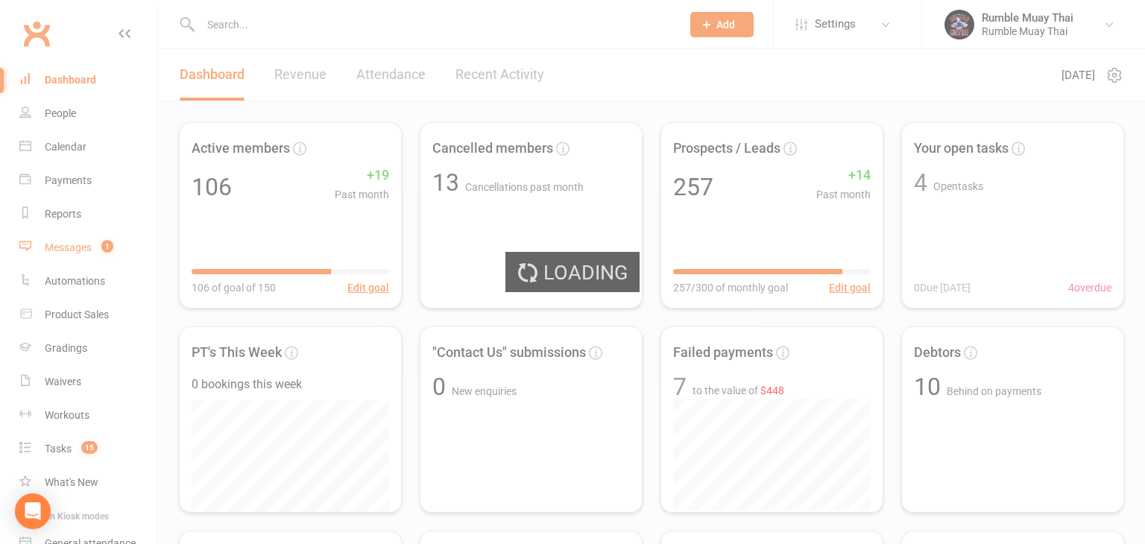
click at [62, 247] on div "Loading" at bounding box center [572, 272] width 1145 height 544
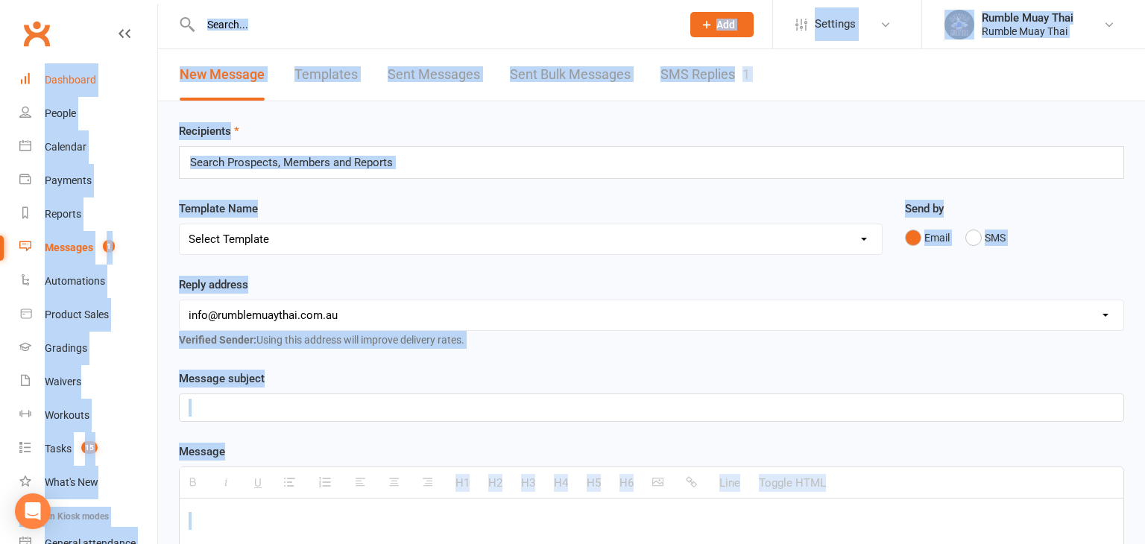
click at [61, 81] on div "Dashboard" at bounding box center [70, 80] width 51 height 12
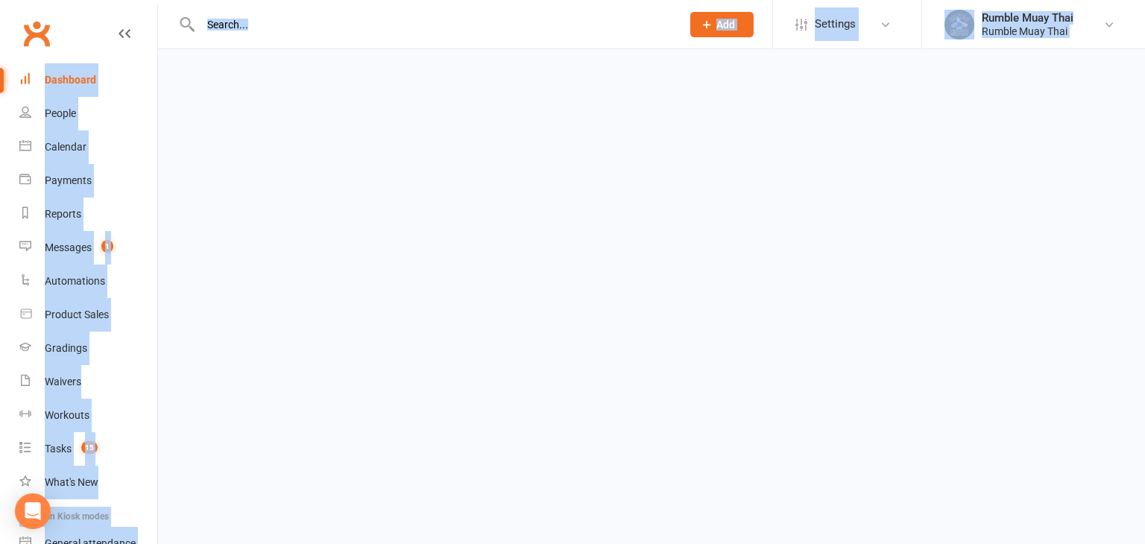
click at [61, 81] on div "Dashboard" at bounding box center [70, 80] width 51 height 12
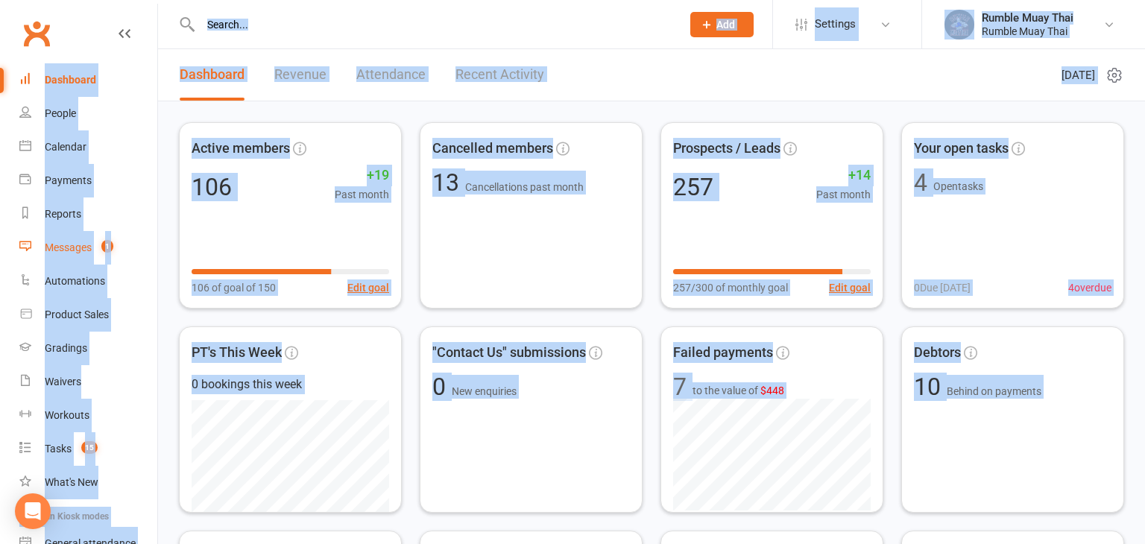
click at [73, 247] on div "Messages" at bounding box center [68, 247] width 47 height 12
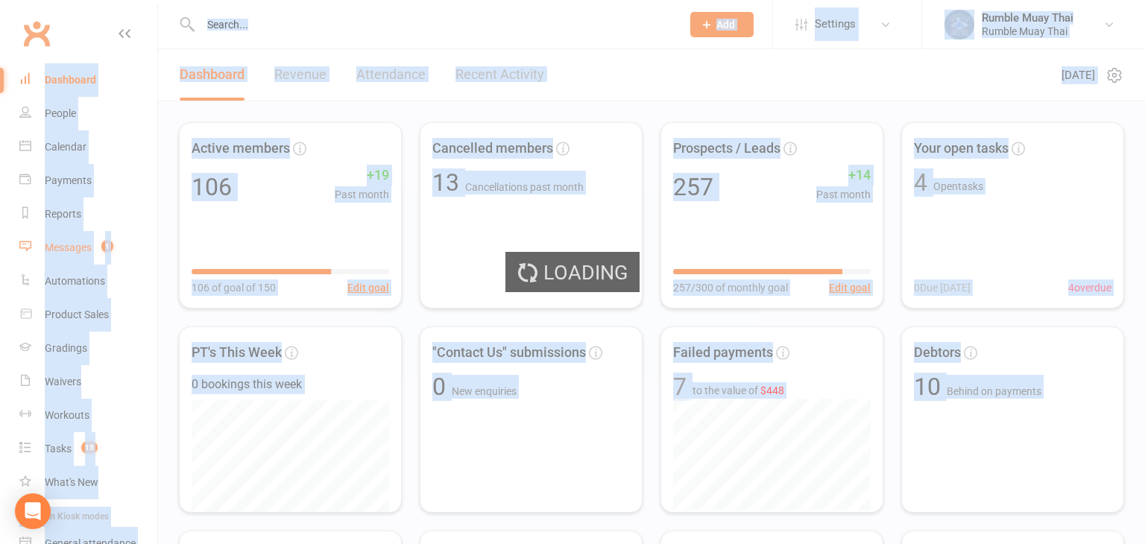
click at [73, 247] on div "Loading" at bounding box center [572, 272] width 1145 height 544
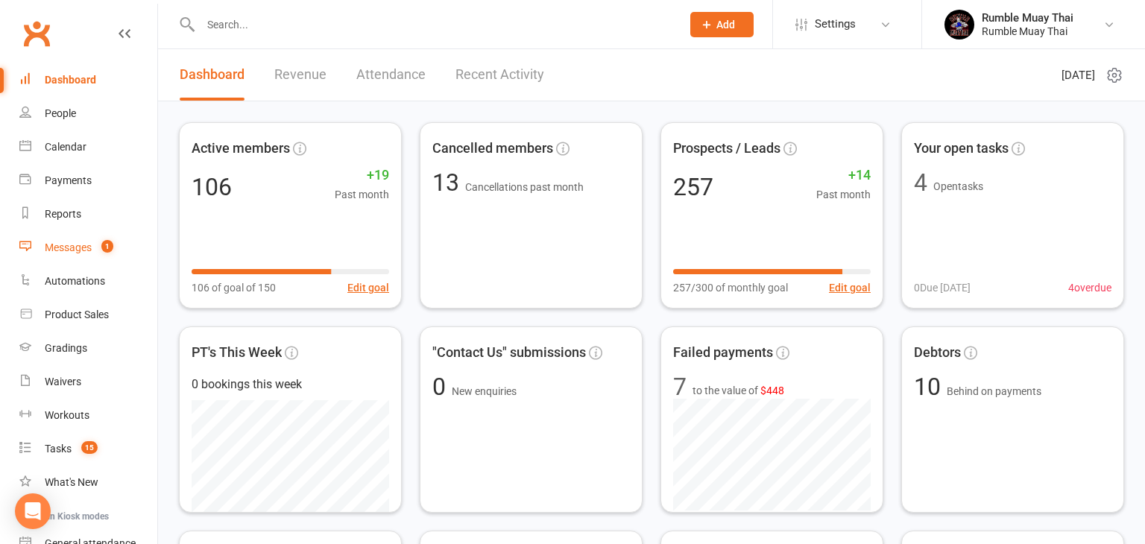
click at [76, 247] on div "Messages" at bounding box center [68, 247] width 47 height 12
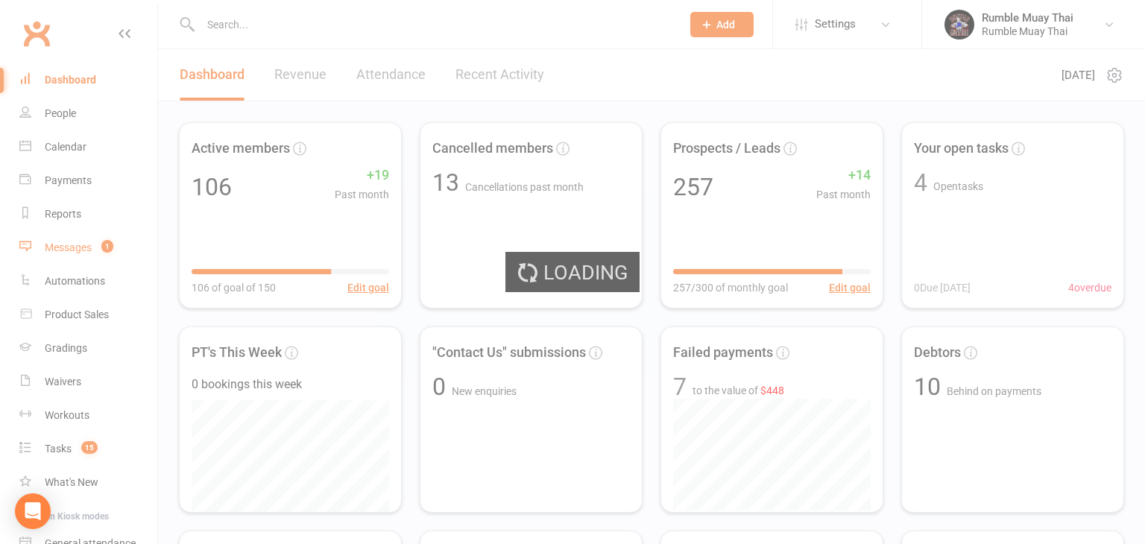
click at [76, 247] on div "Loading" at bounding box center [572, 272] width 1145 height 544
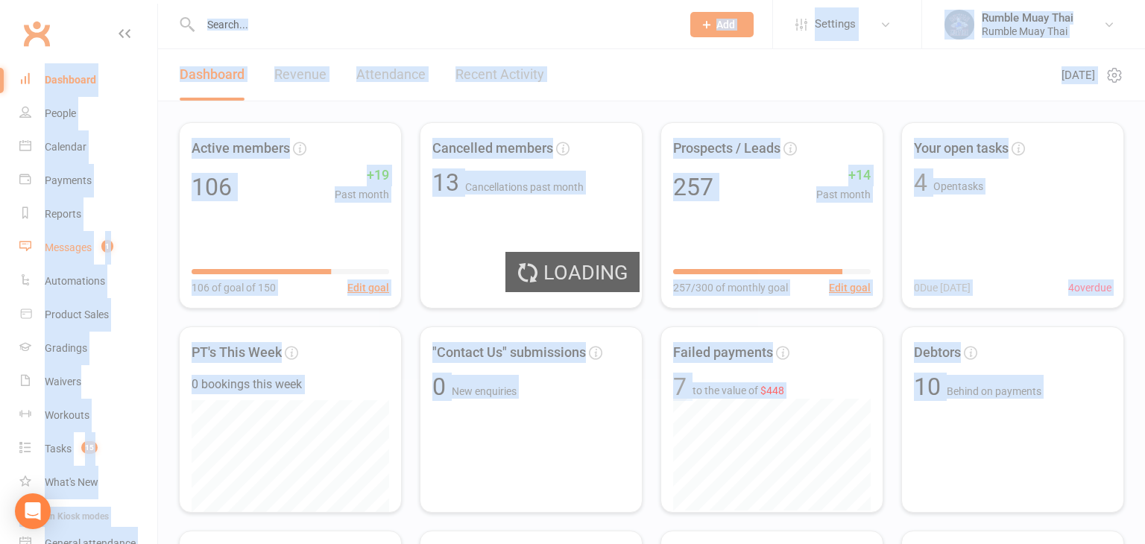
click at [76, 247] on div "Loading" at bounding box center [572, 272] width 1145 height 544
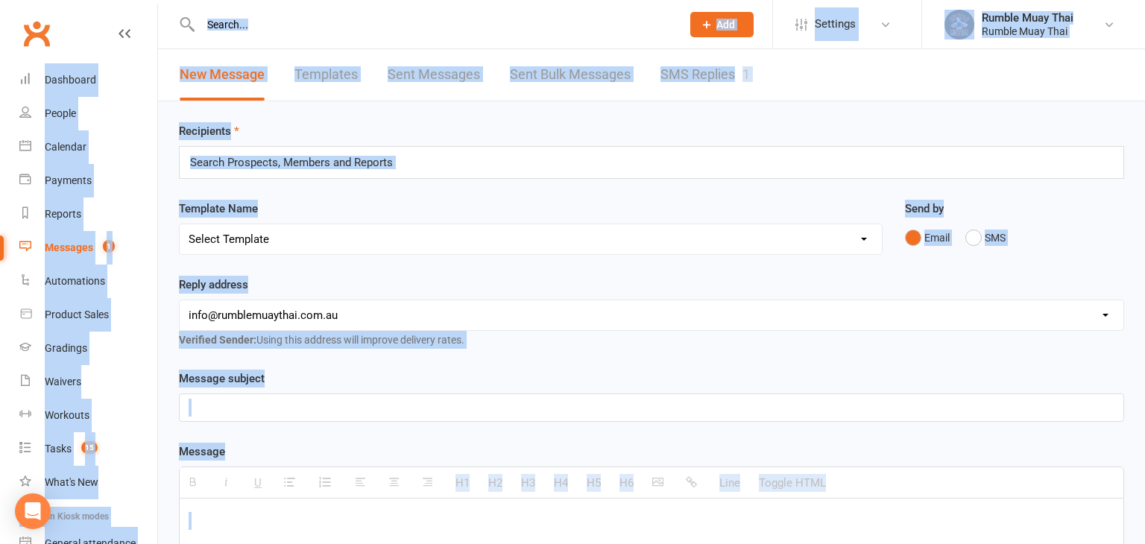
click at [707, 73] on link "SMS Replies 1" at bounding box center [704, 74] width 89 height 51
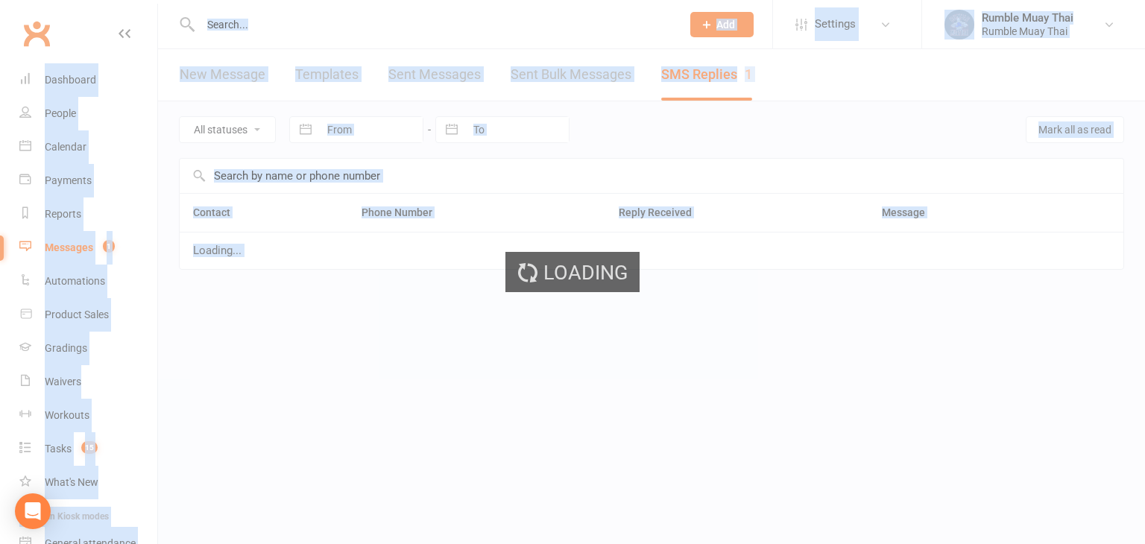
click at [707, 73] on div "Loading" at bounding box center [572, 272] width 1145 height 544
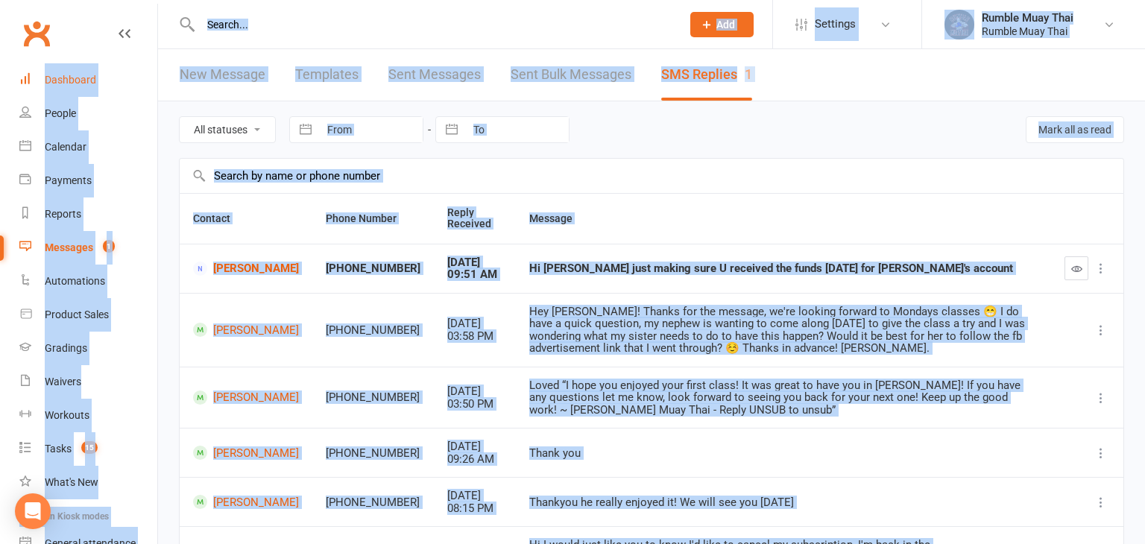
click at [70, 80] on div "Dashboard" at bounding box center [70, 80] width 51 height 12
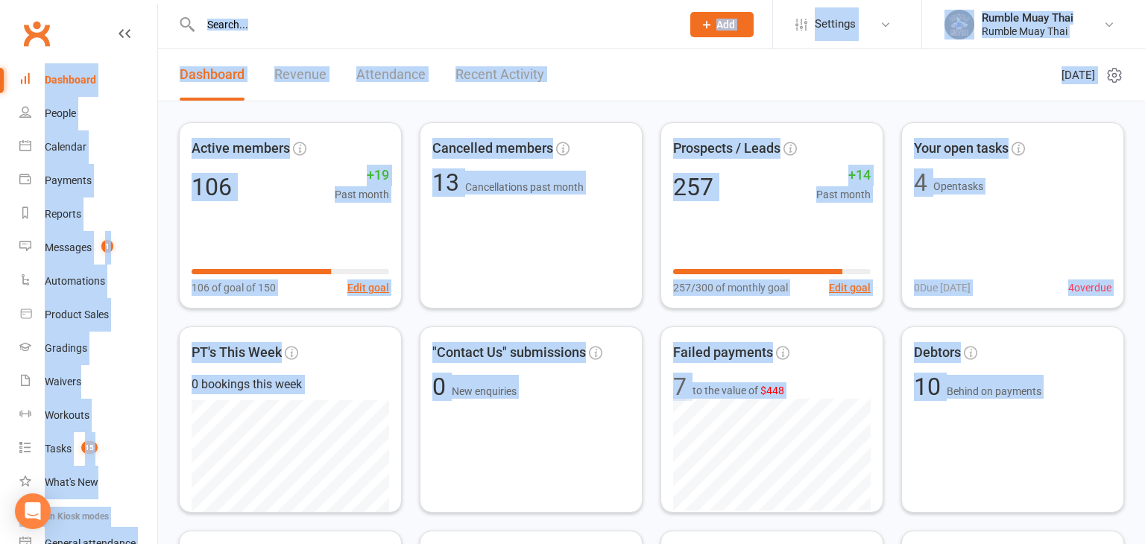
click at [64, 82] on div "Dashboard" at bounding box center [70, 80] width 51 height 12
click at [57, 115] on div "People" at bounding box center [60, 113] width 31 height 12
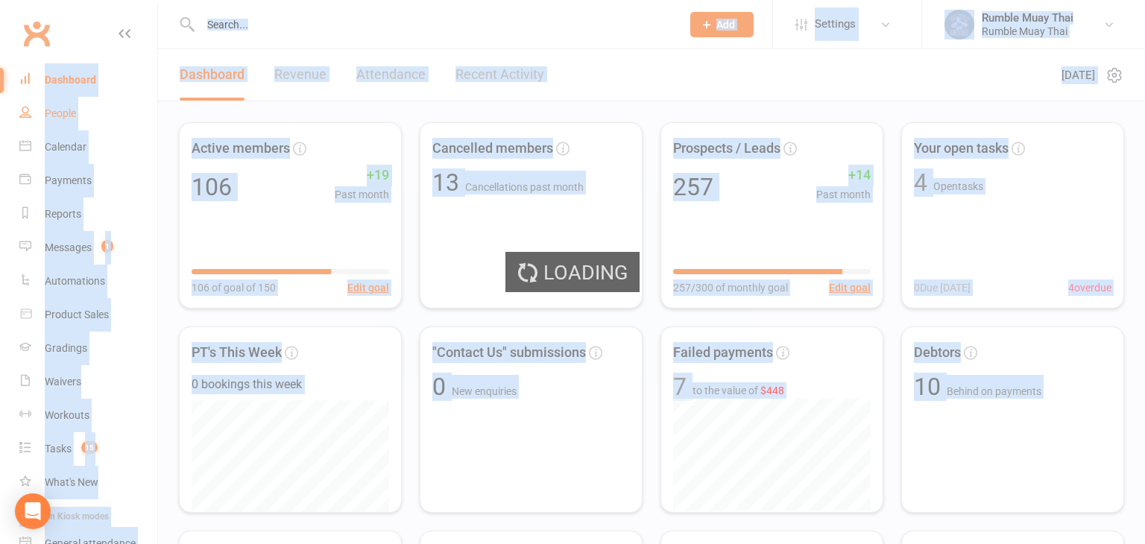
click at [57, 115] on div "Loading" at bounding box center [572, 272] width 1145 height 544
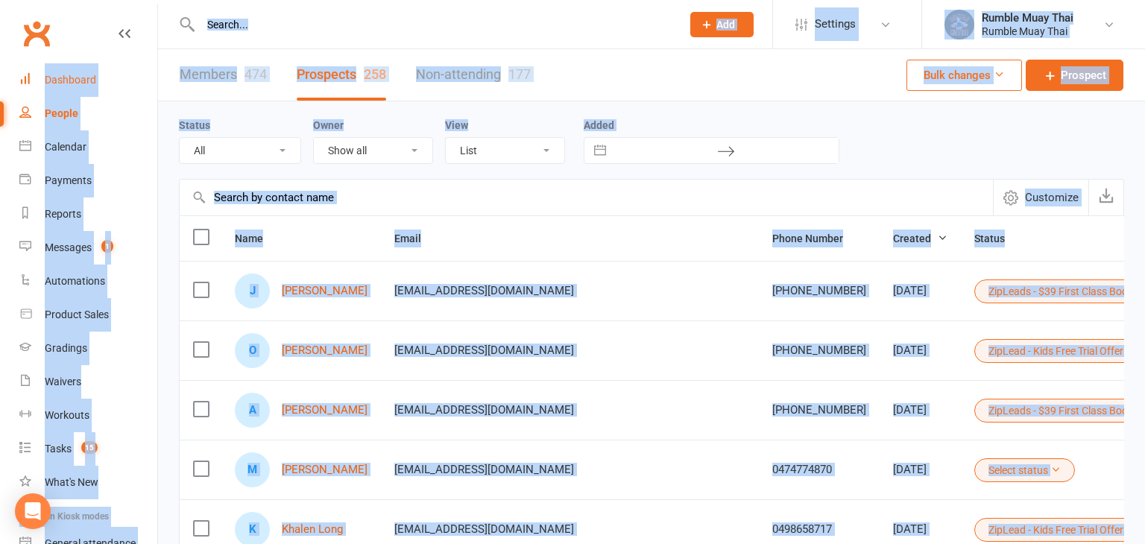
click at [69, 78] on div "Dashboard" at bounding box center [70, 80] width 51 height 12
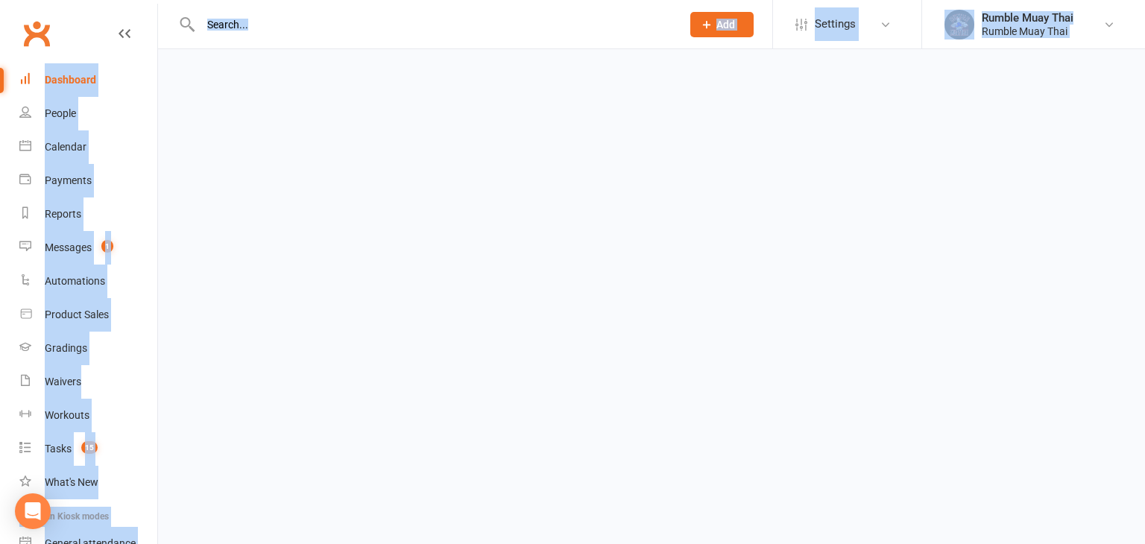
click at [69, 78] on div "Dashboard" at bounding box center [70, 80] width 51 height 12
